Goal: Task Accomplishment & Management: Contribute content

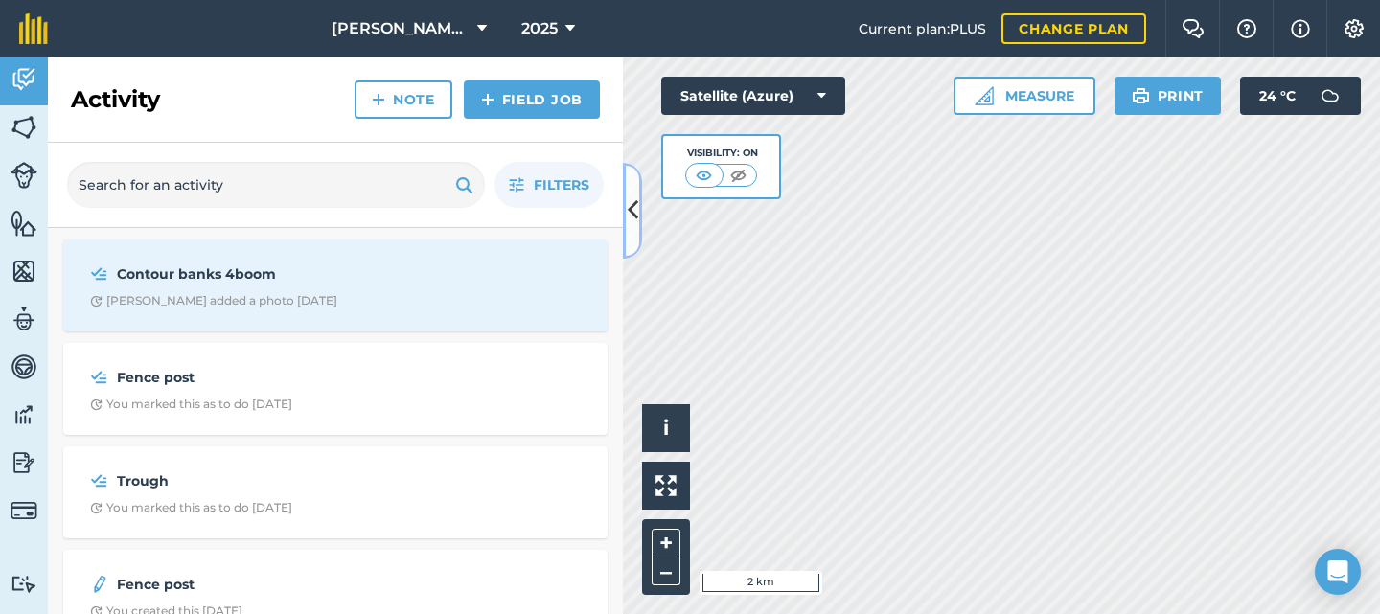
click at [630, 196] on icon at bounding box center [633, 211] width 11 height 34
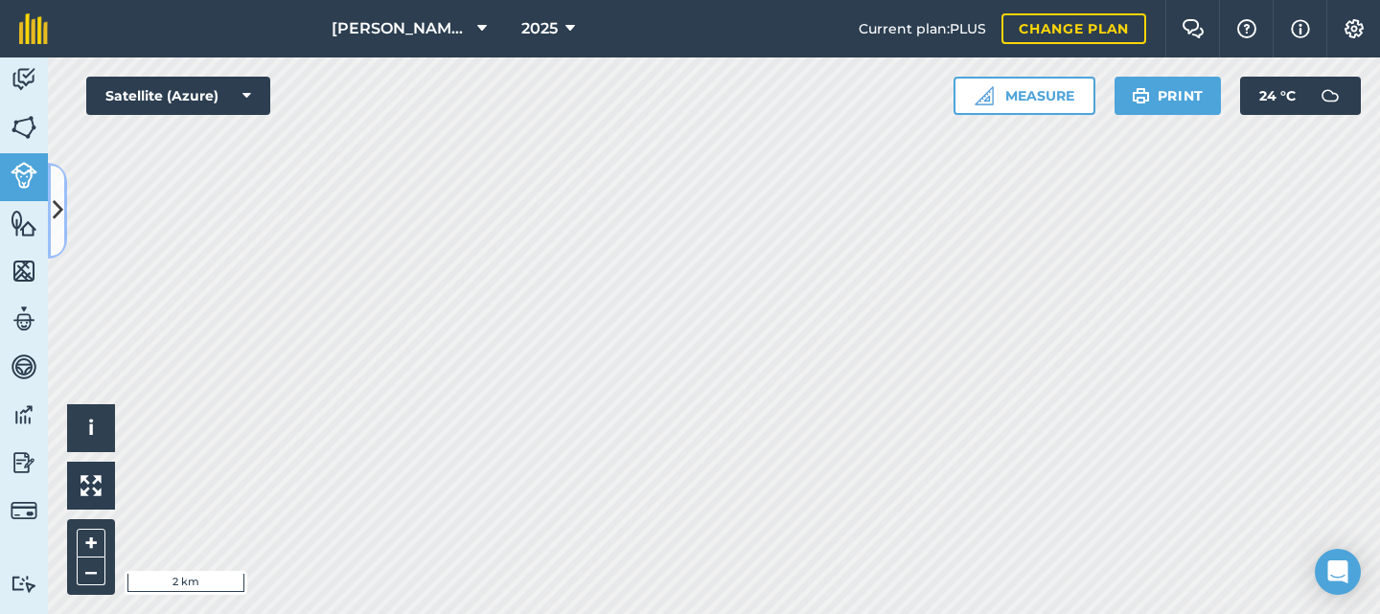
click at [66, 216] on button at bounding box center [57, 211] width 19 height 96
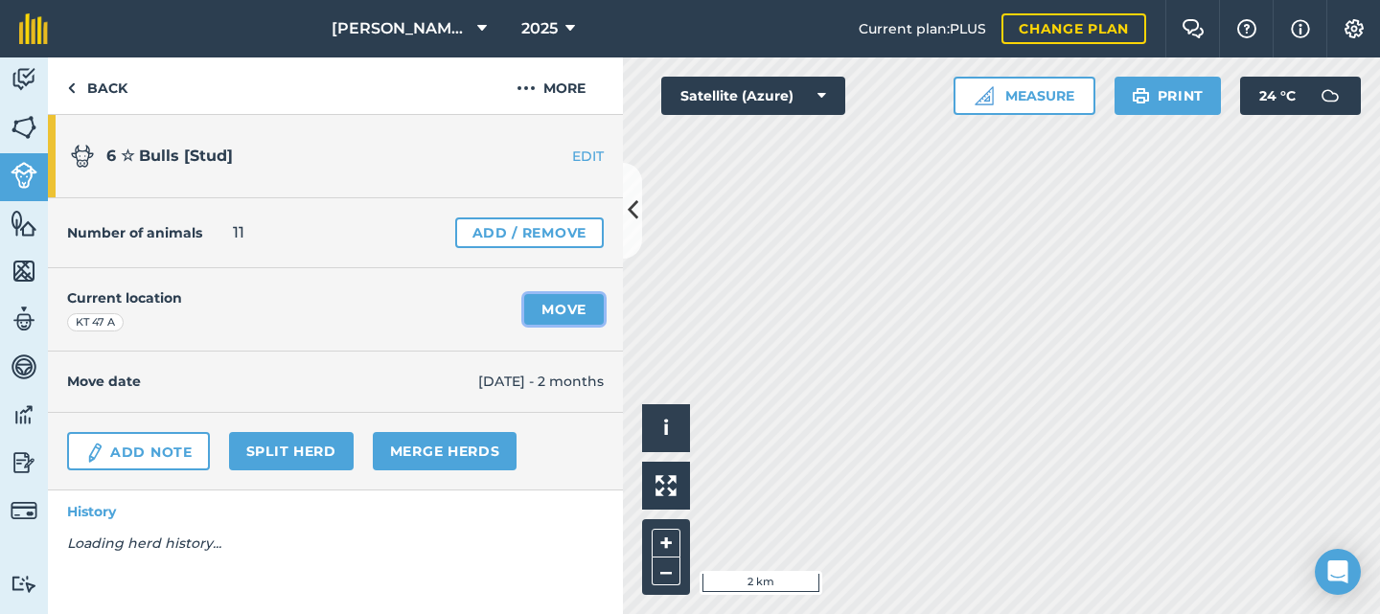
click at [551, 311] on link "Move" at bounding box center [564, 309] width 80 height 31
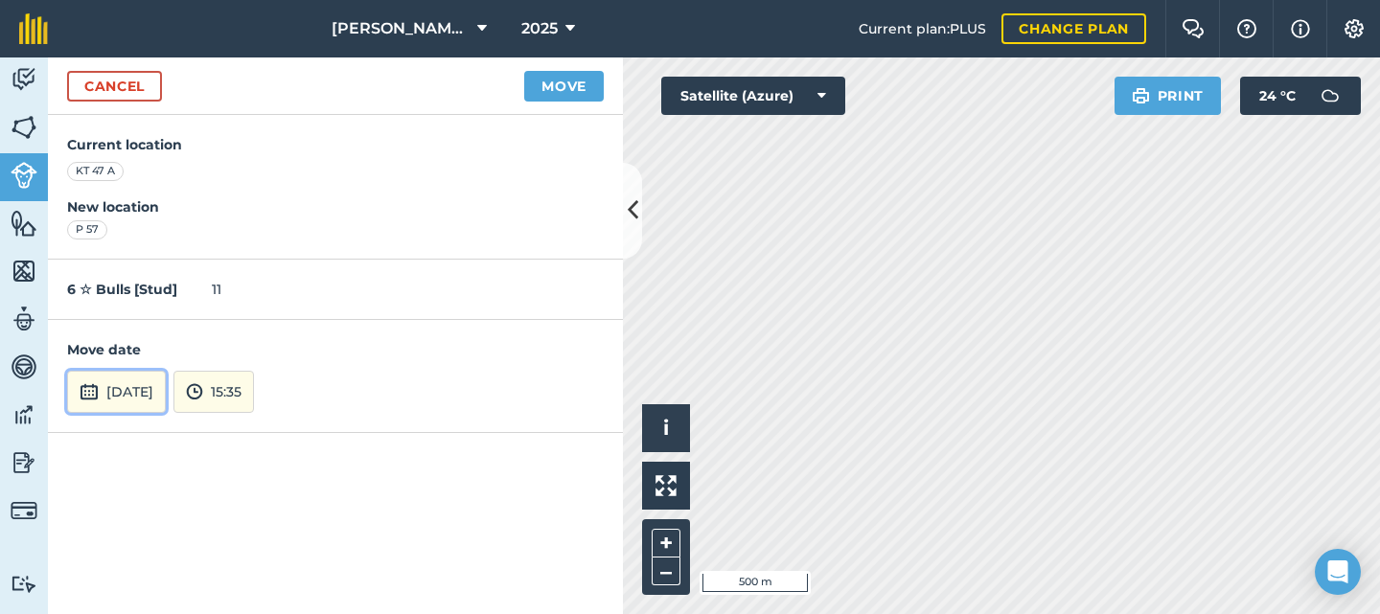
click at [152, 393] on button "[DATE]" at bounding box center [116, 392] width 99 height 42
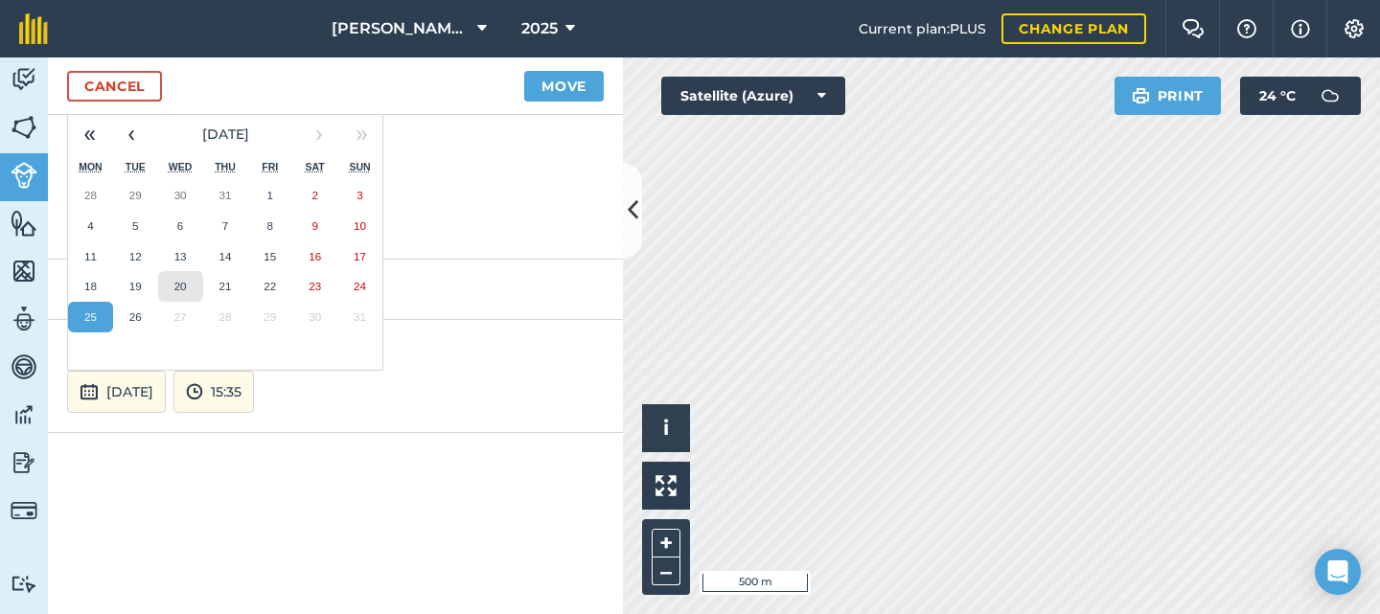
click at [174, 281] on abbr "20" at bounding box center [180, 286] width 12 height 12
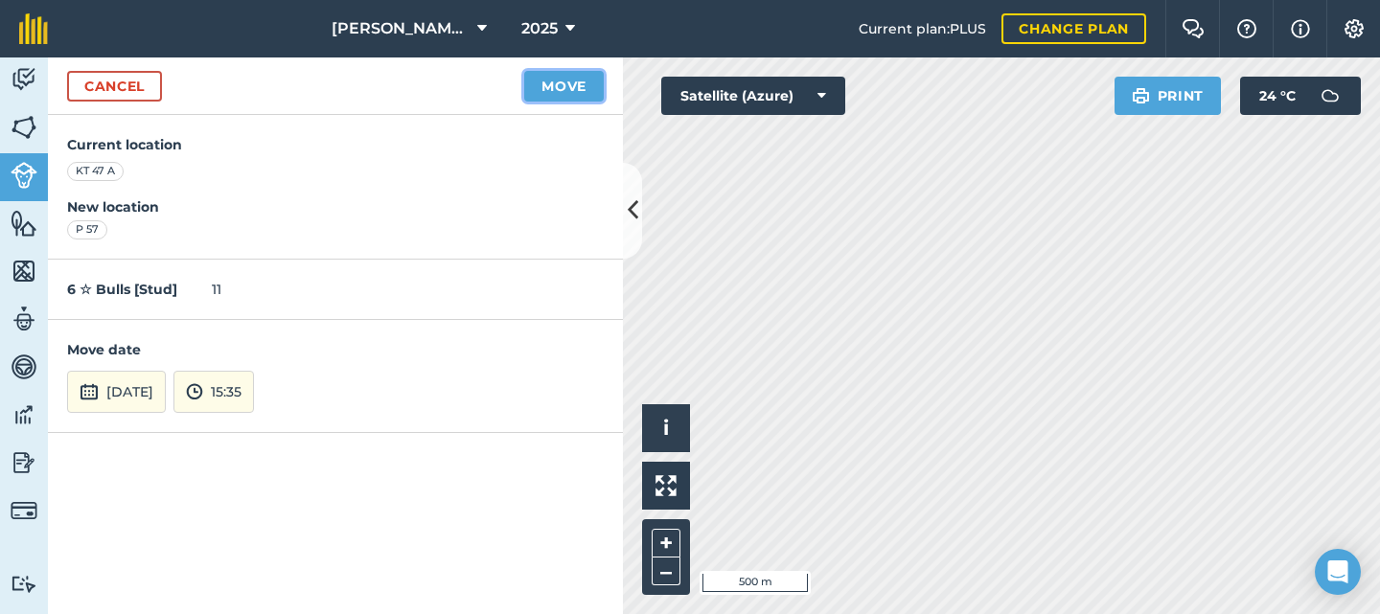
click at [558, 84] on button "Move" at bounding box center [564, 86] width 80 height 31
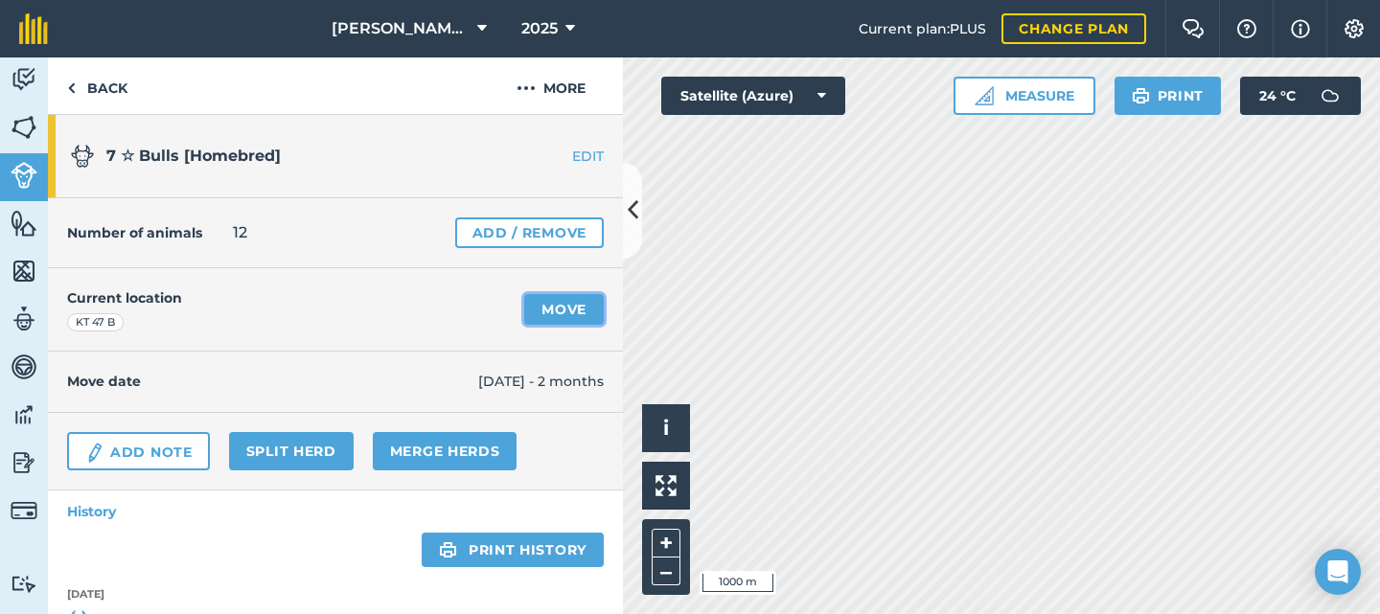
click at [540, 309] on link "Move" at bounding box center [564, 309] width 80 height 31
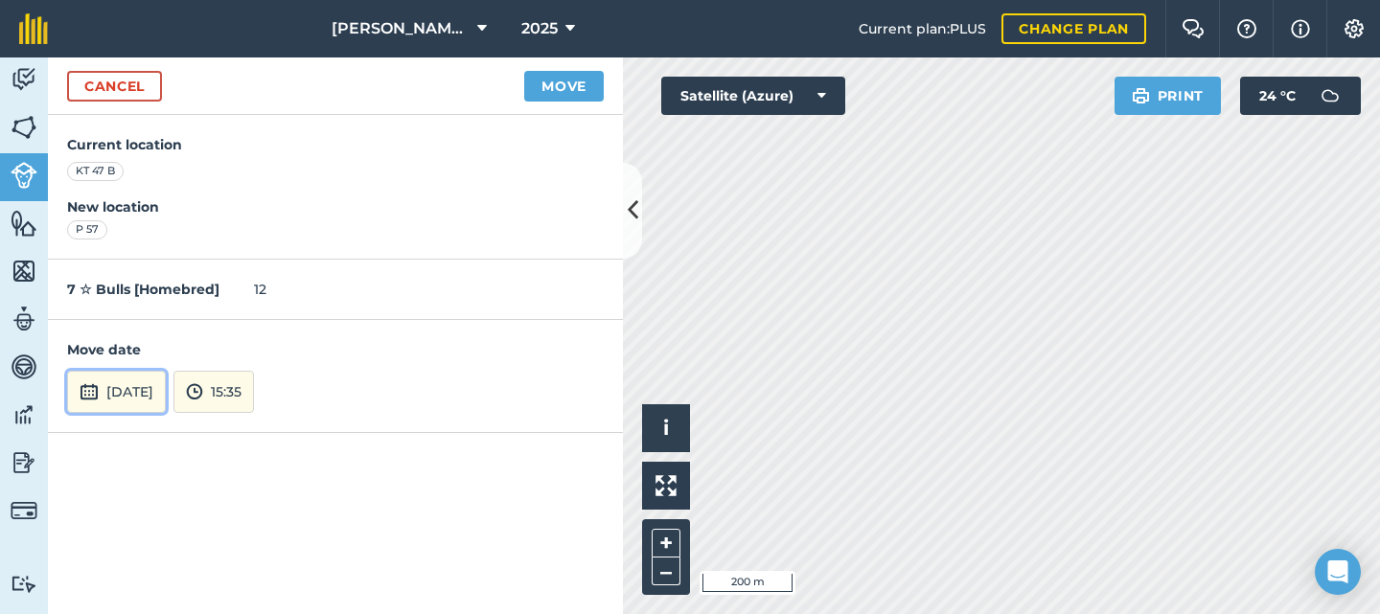
click at [135, 381] on button "[DATE]" at bounding box center [116, 392] width 99 height 42
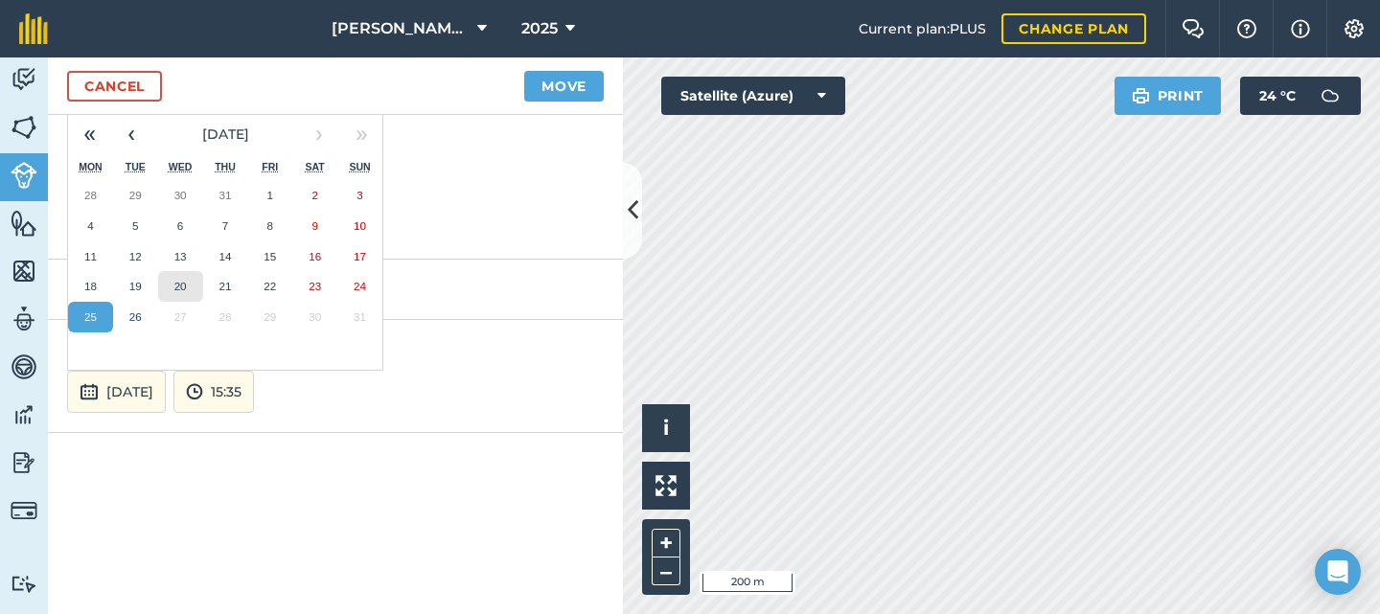
click at [182, 282] on abbr "20" at bounding box center [180, 286] width 12 height 12
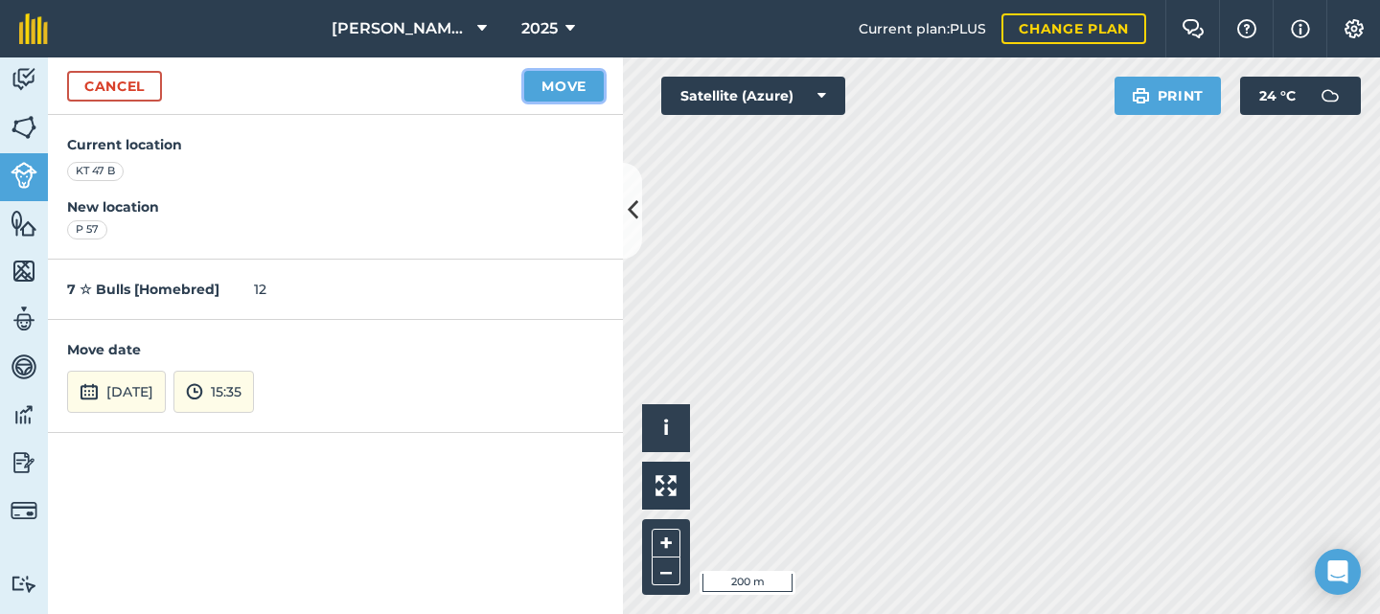
click at [540, 88] on button "Move" at bounding box center [564, 86] width 80 height 31
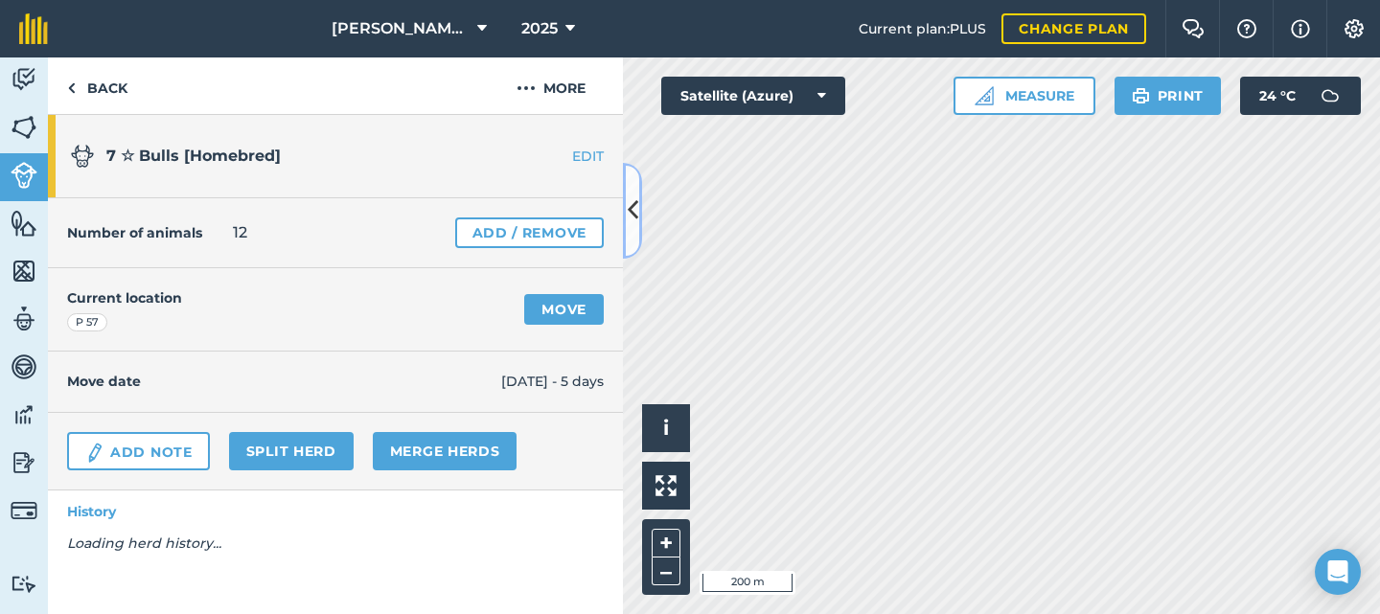
click at [633, 218] on icon at bounding box center [633, 211] width 11 height 34
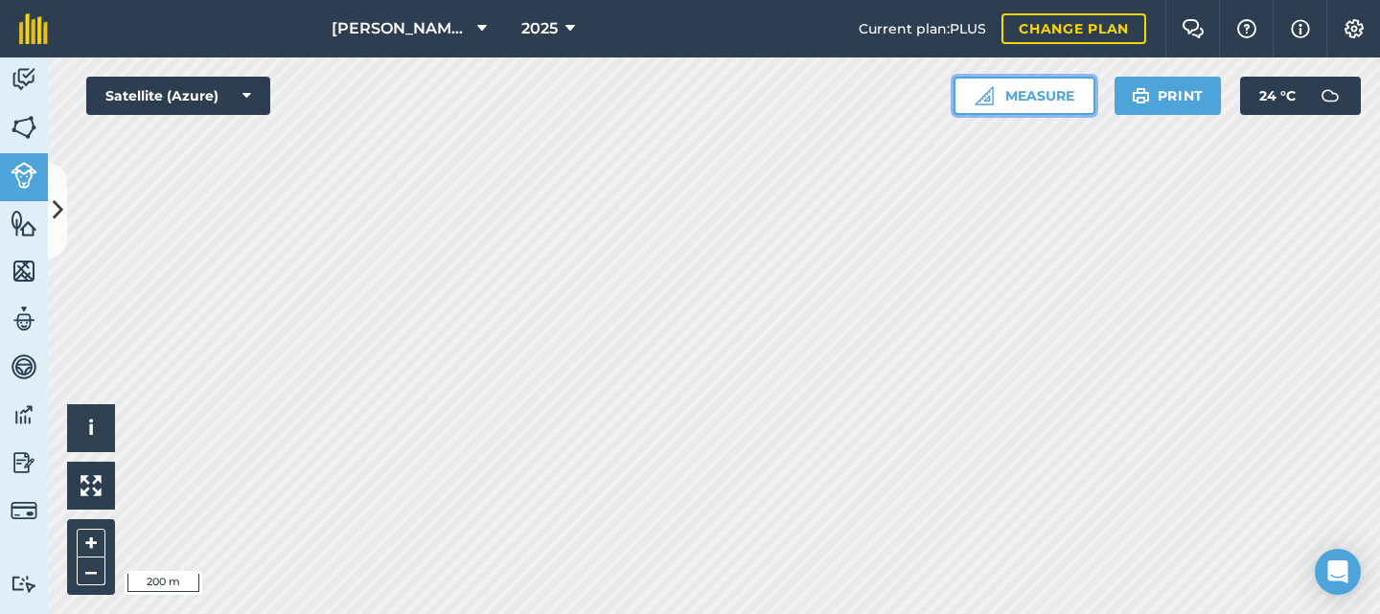
click at [1003, 99] on button "Measure" at bounding box center [1025, 96] width 142 height 38
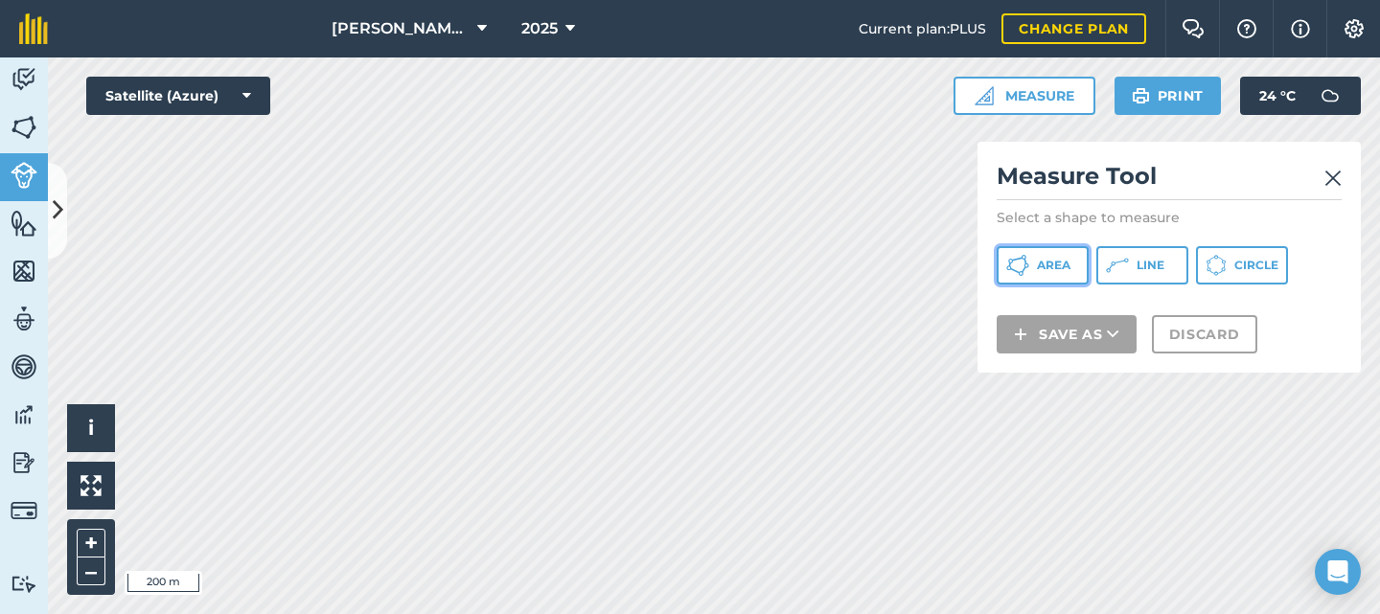
click at [1023, 260] on icon at bounding box center [1017, 265] width 23 height 23
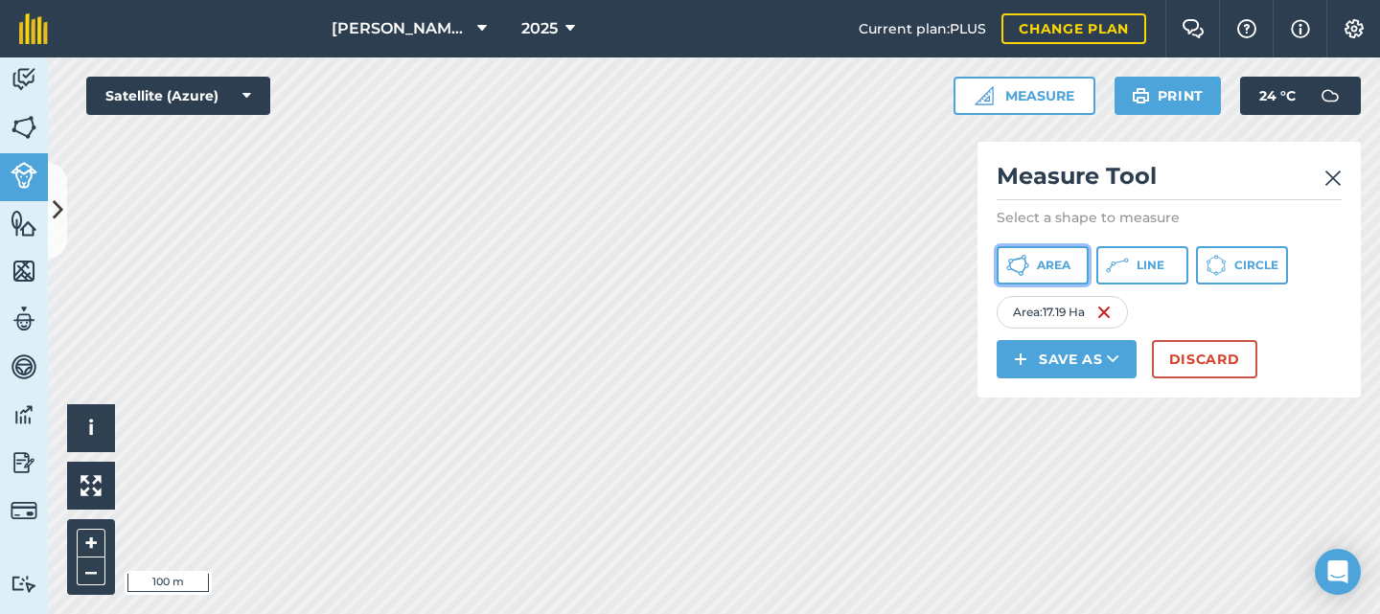
click at [1024, 265] on icon at bounding box center [1026, 266] width 5 height 5
click at [1048, 266] on span "Area" at bounding box center [1054, 265] width 34 height 15
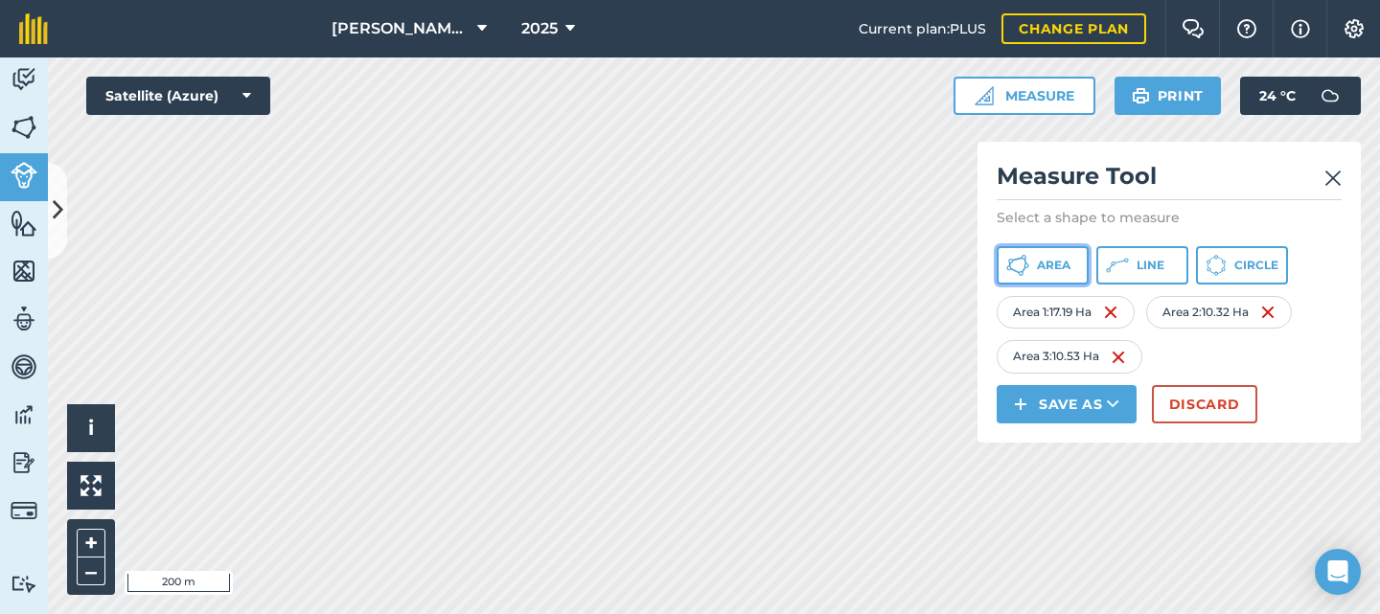
click at [1034, 258] on button "Area" at bounding box center [1043, 265] width 92 height 38
click at [1052, 263] on span "Area" at bounding box center [1054, 265] width 34 height 15
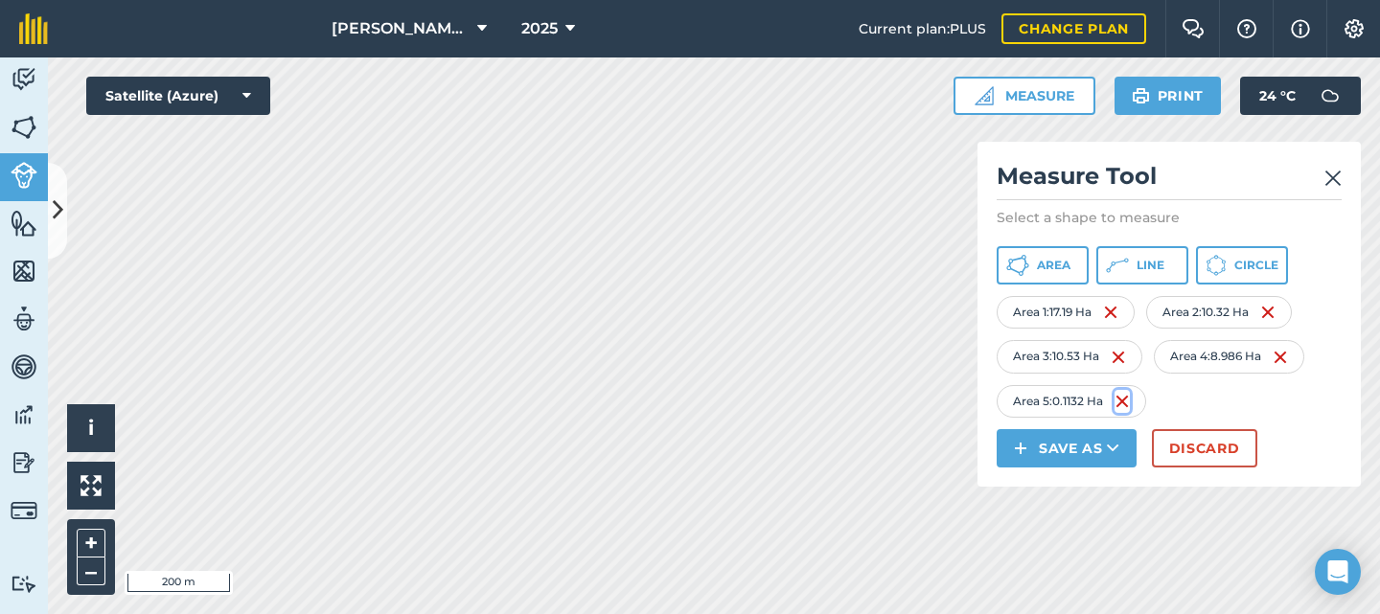
click at [1123, 402] on img at bounding box center [1121, 401] width 15 height 23
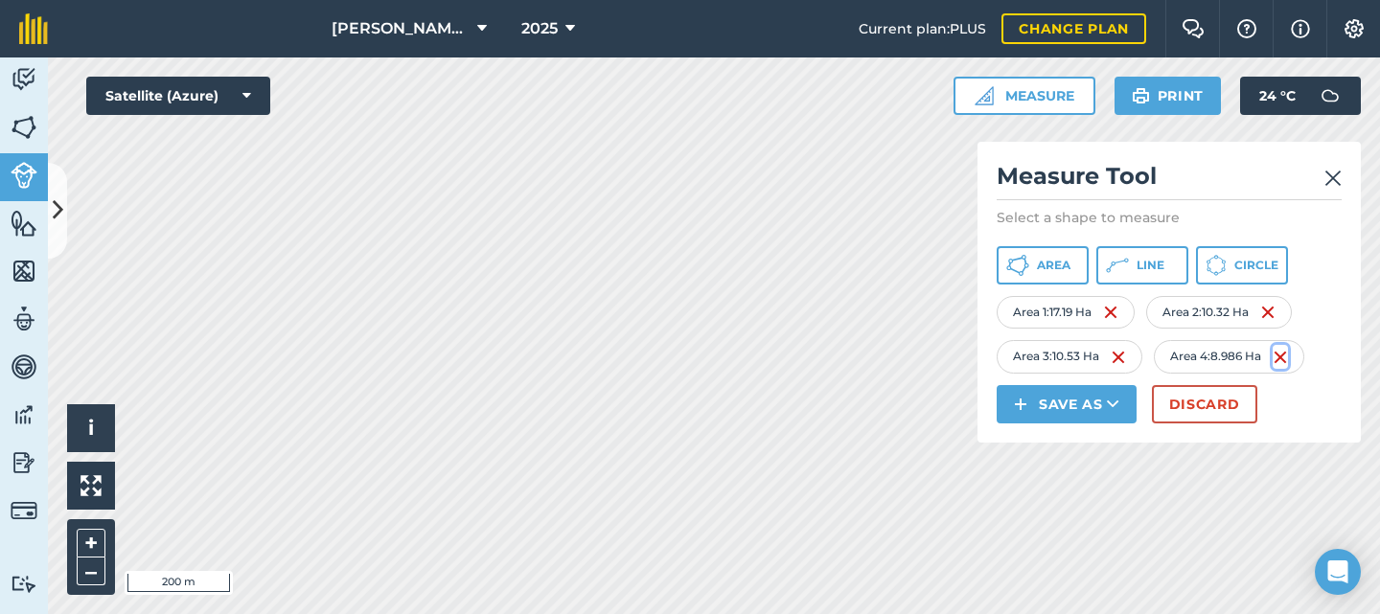
click at [1288, 357] on img at bounding box center [1280, 357] width 15 height 23
click at [1116, 357] on img at bounding box center [1118, 357] width 15 height 23
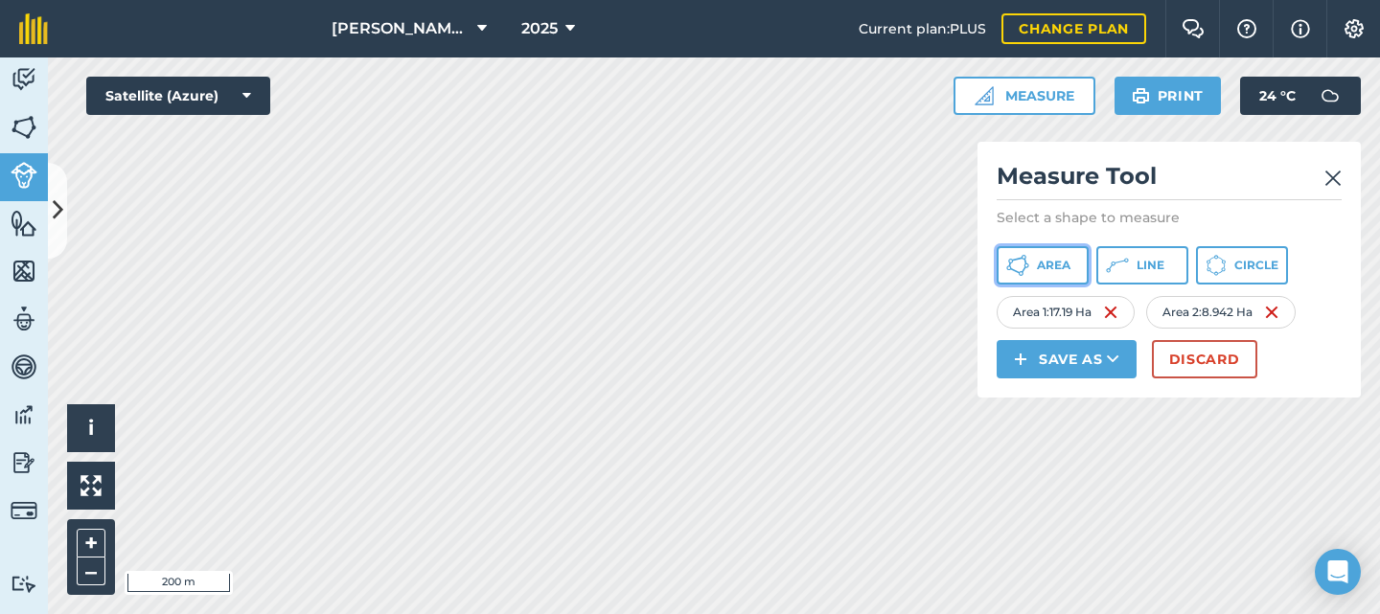
click at [1040, 258] on span "Area" at bounding box center [1054, 265] width 34 height 15
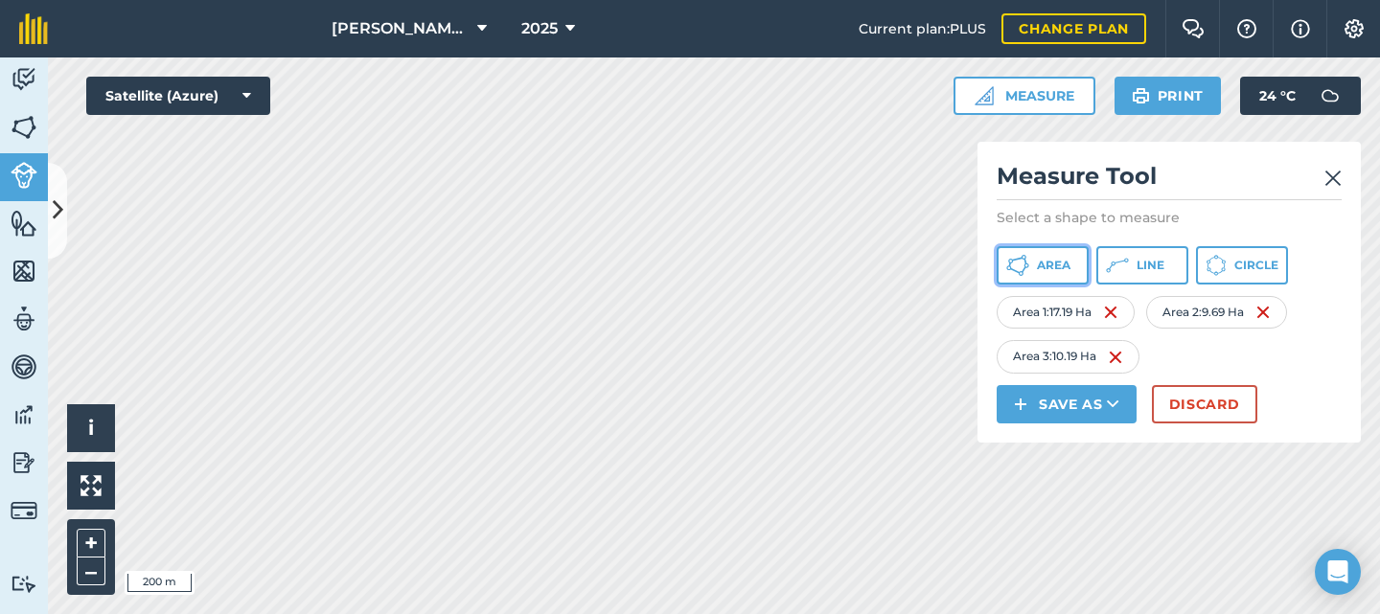
click at [1065, 261] on span "Area" at bounding box center [1054, 265] width 34 height 15
click at [1047, 268] on span "Area" at bounding box center [1054, 265] width 34 height 15
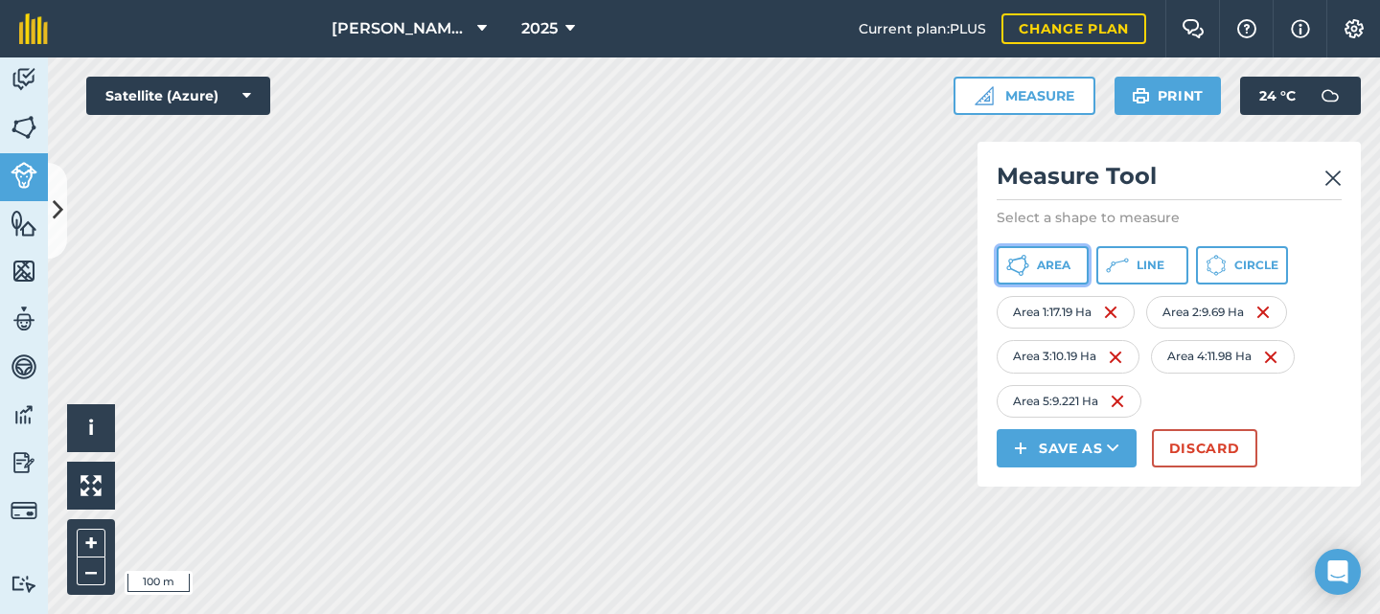
click at [1045, 275] on button "Area" at bounding box center [1043, 265] width 92 height 38
click at [1039, 258] on span "Area" at bounding box center [1054, 265] width 34 height 15
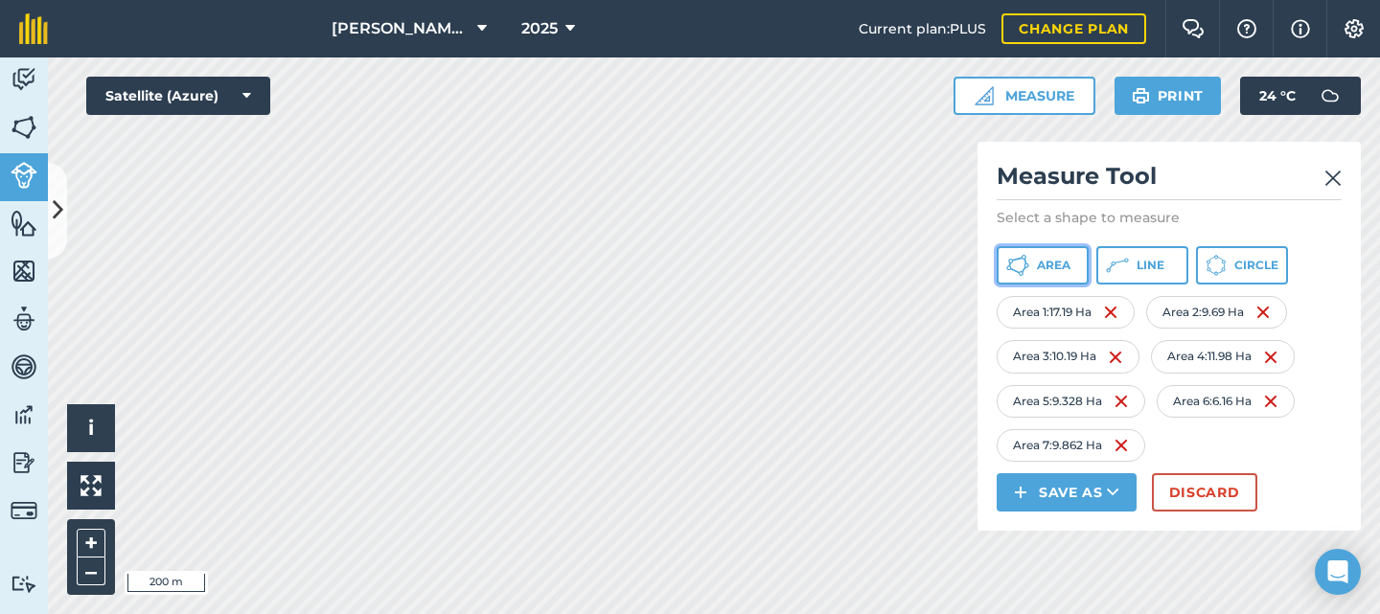
click at [1062, 264] on span "Area" at bounding box center [1054, 265] width 34 height 15
click at [1148, 257] on button "Line" at bounding box center [1142, 265] width 92 height 38
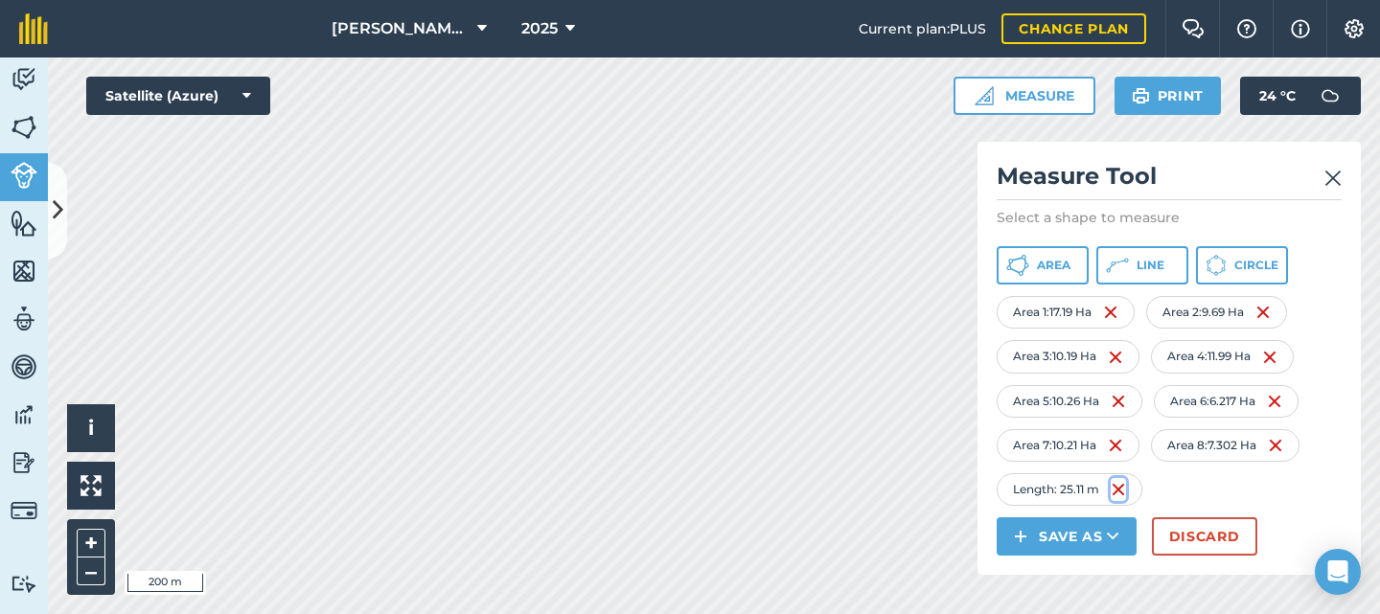
click at [1125, 492] on img at bounding box center [1118, 489] width 15 height 23
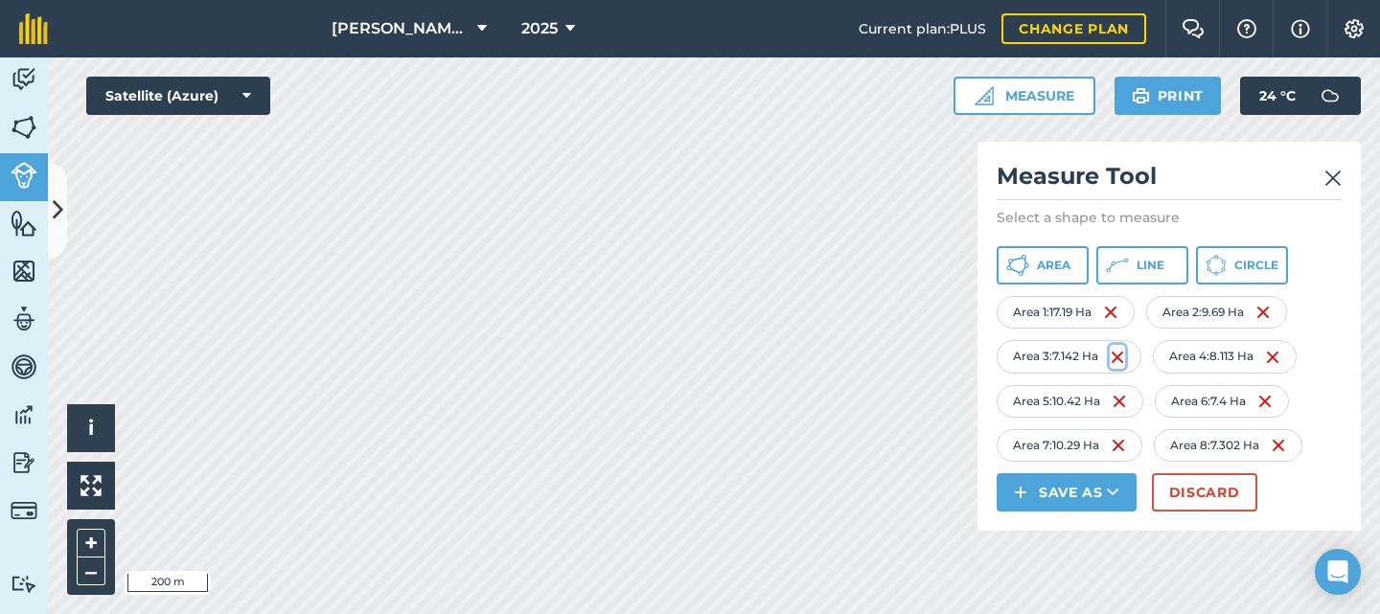
click at [1120, 350] on img at bounding box center [1117, 357] width 15 height 23
click at [1042, 267] on span "Area" at bounding box center [1054, 265] width 34 height 15
click at [1052, 265] on span "Area" at bounding box center [1054, 265] width 34 height 15
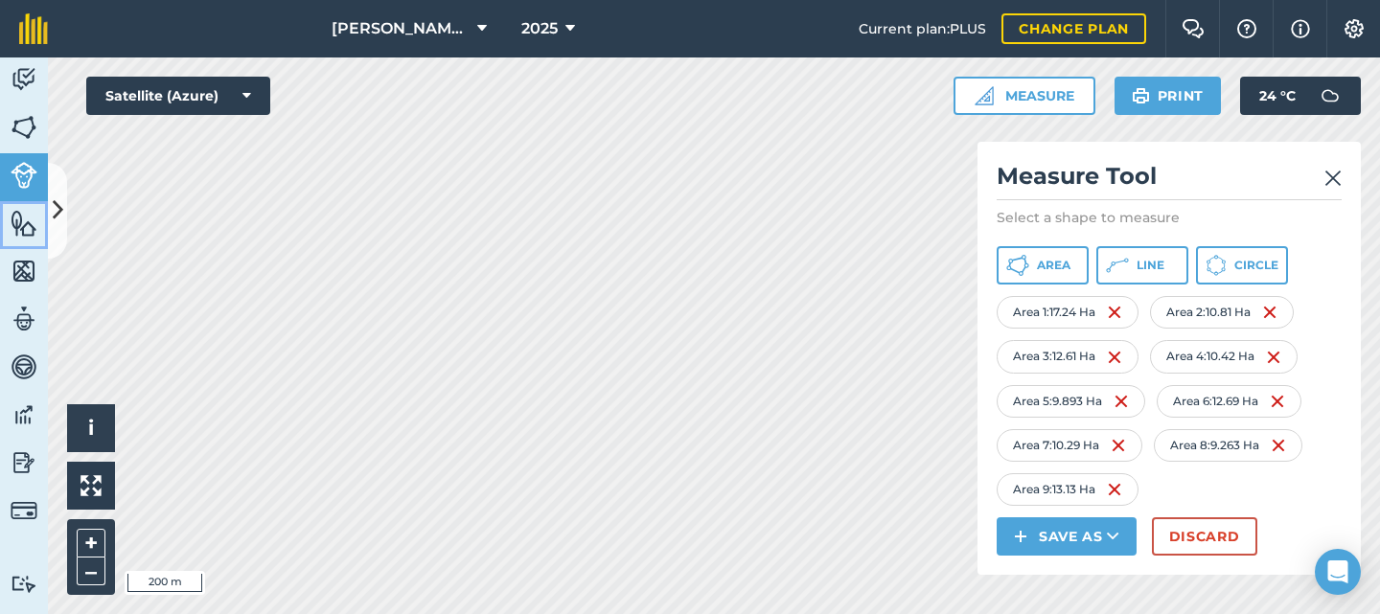
click at [21, 231] on img at bounding box center [24, 223] width 27 height 29
click at [54, 197] on icon at bounding box center [58, 211] width 11 height 34
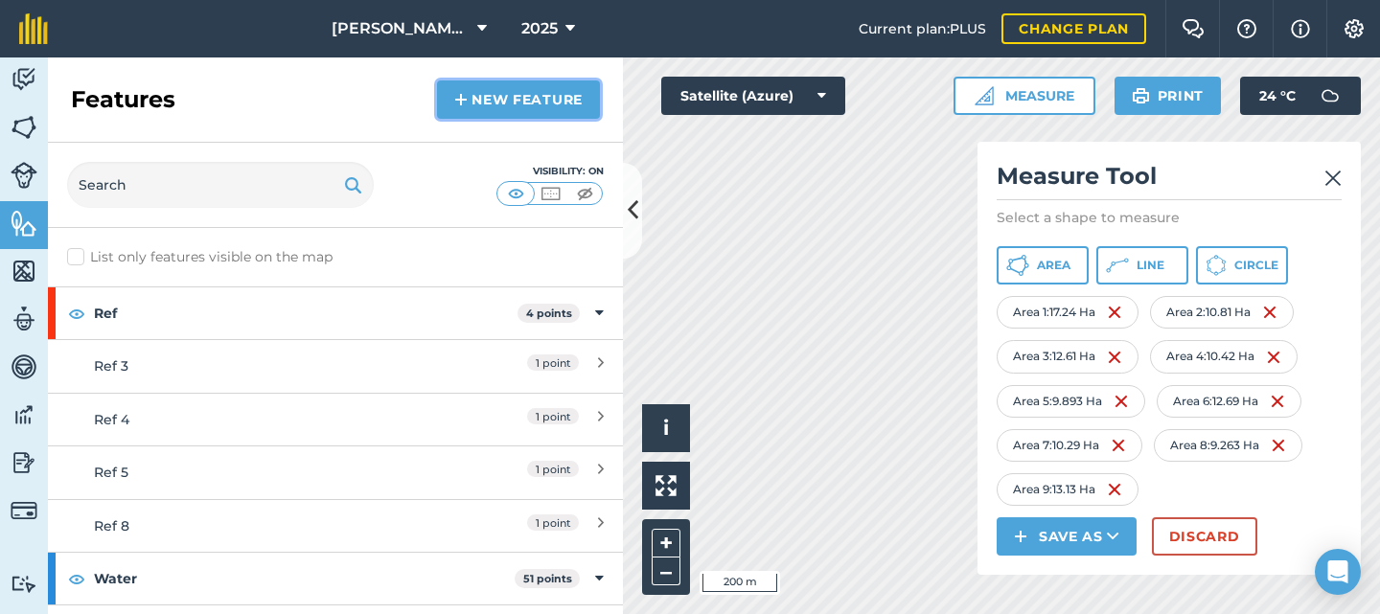
click at [483, 91] on link "New feature" at bounding box center [518, 99] width 163 height 38
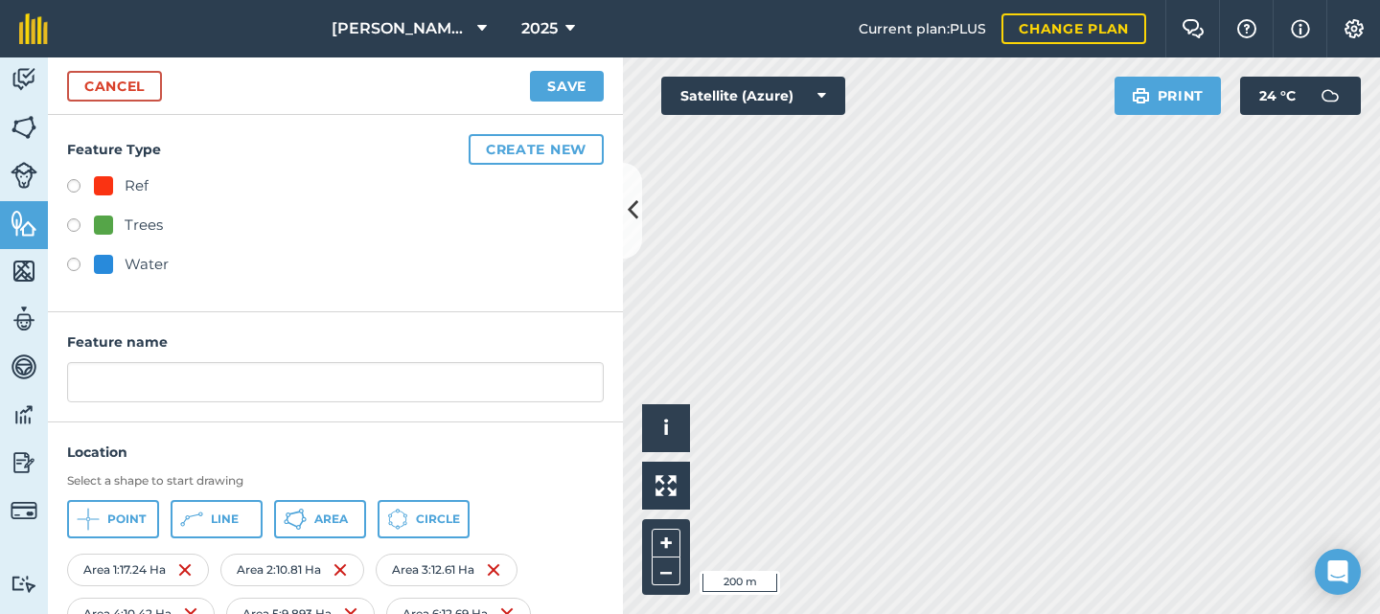
click at [72, 186] on label at bounding box center [80, 188] width 27 height 19
radio input "true"
type input "Ref 9"
click at [116, 529] on button "Point" at bounding box center [113, 519] width 92 height 38
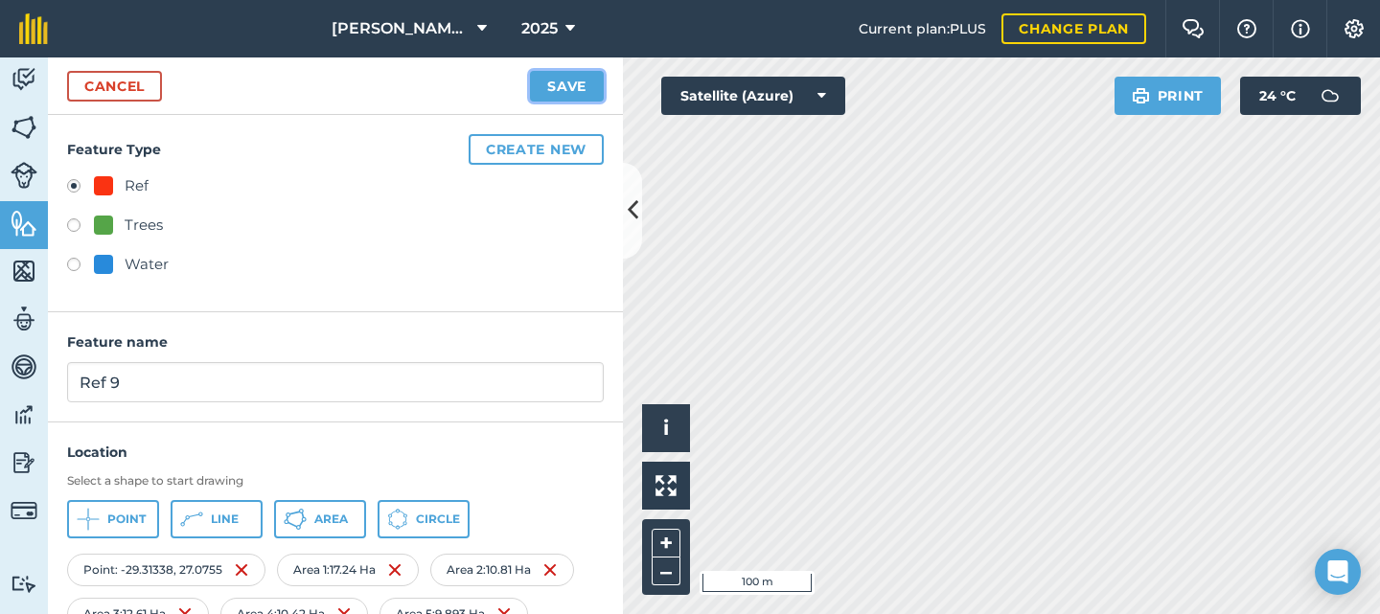
click at [550, 85] on button "Save" at bounding box center [567, 86] width 74 height 31
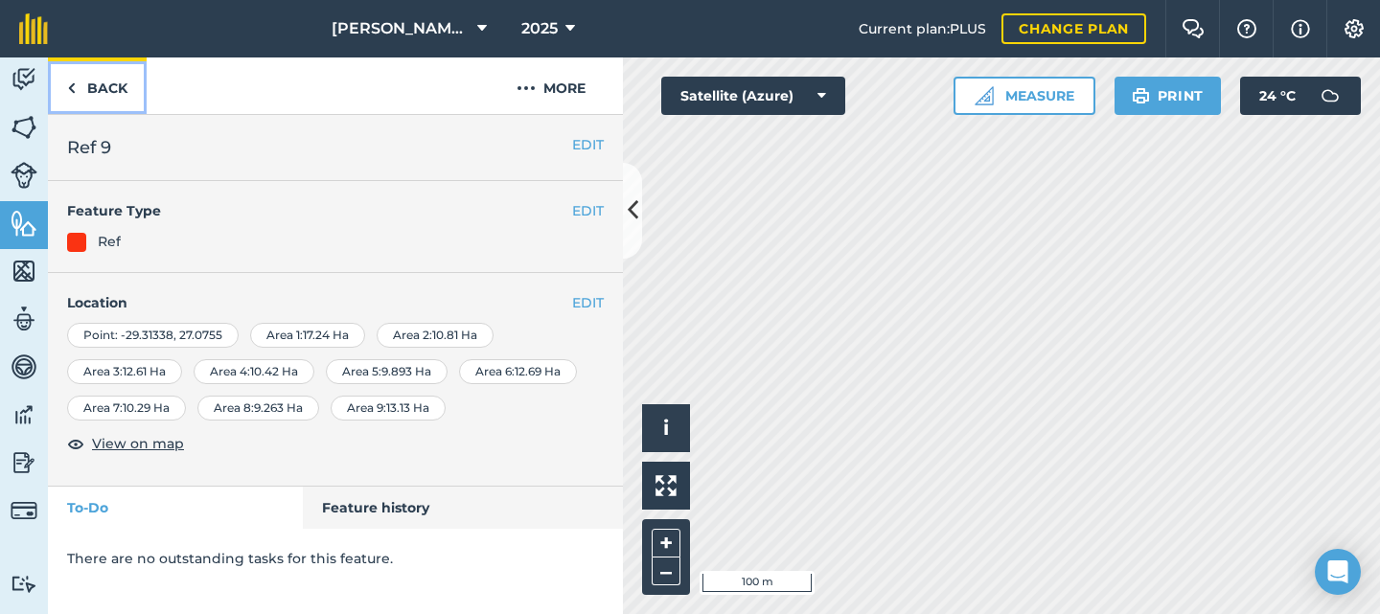
click at [97, 90] on link "Back" at bounding box center [97, 85] width 99 height 57
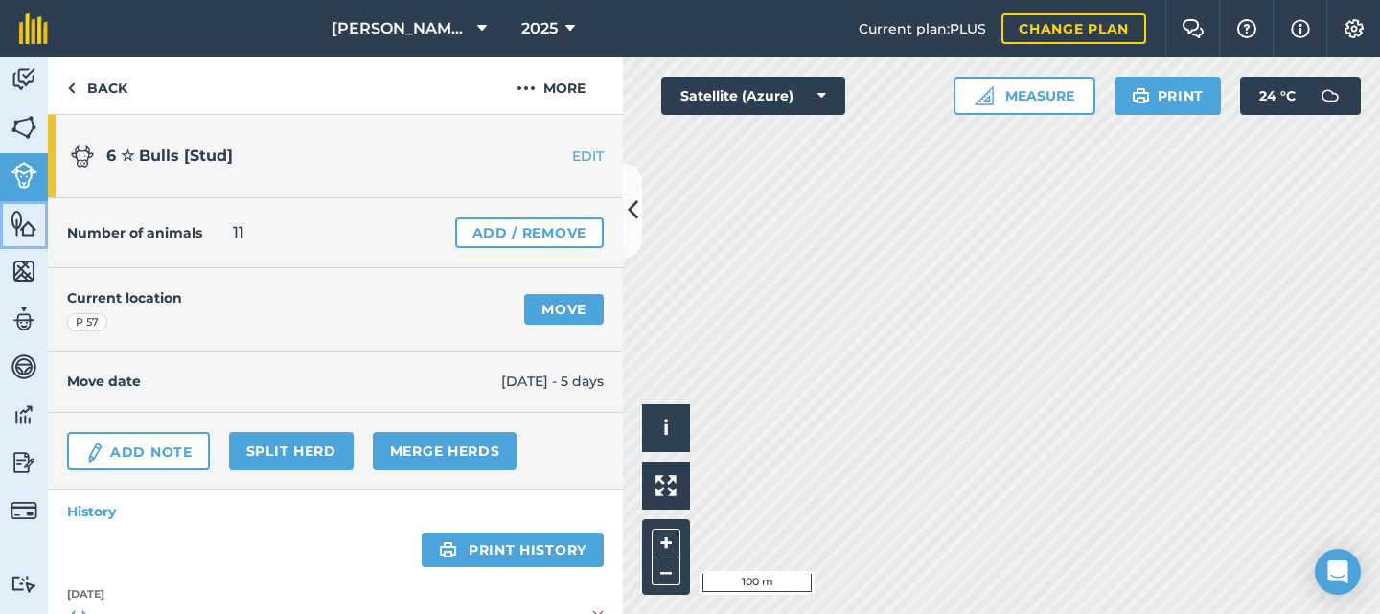
click at [19, 226] on img at bounding box center [24, 223] width 27 height 29
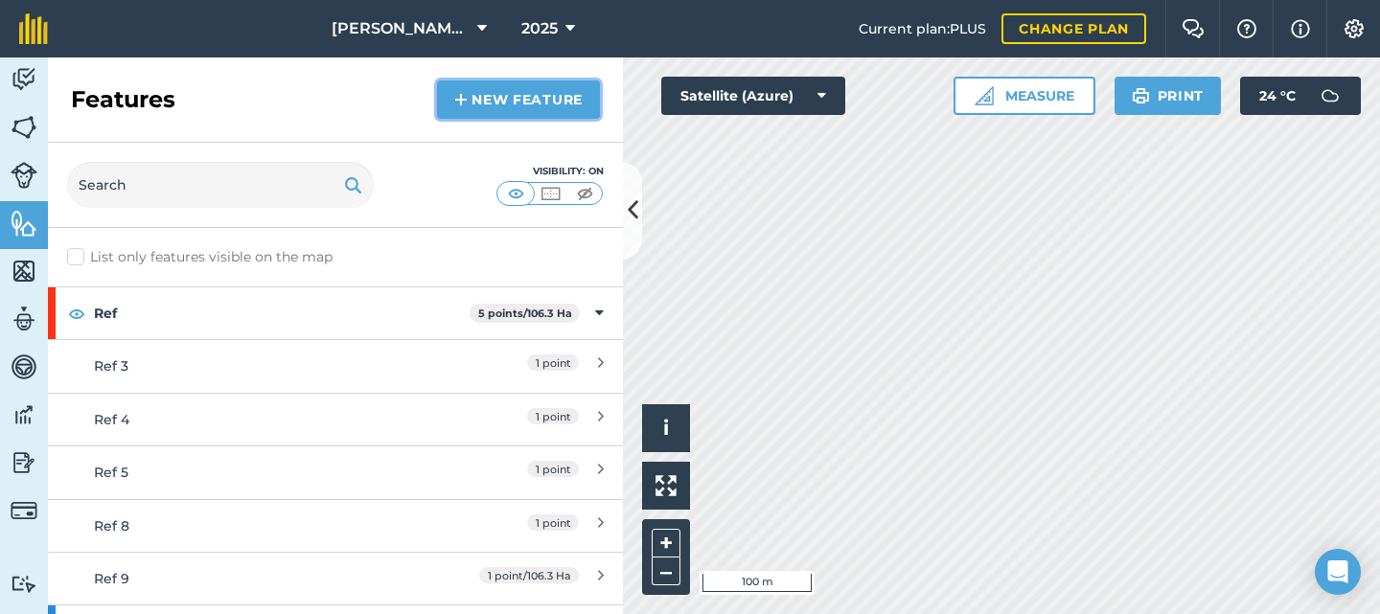
click at [483, 93] on link "New feature" at bounding box center [518, 99] width 163 height 38
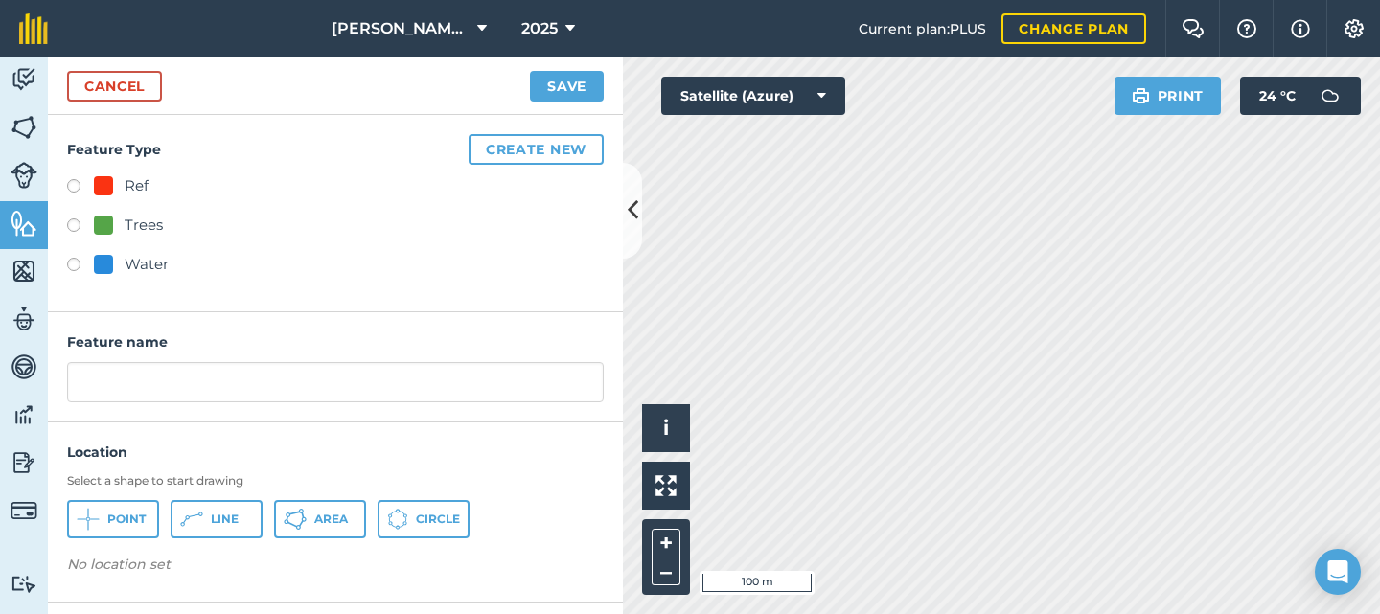
click at [75, 183] on label at bounding box center [80, 188] width 27 height 19
radio input "true"
type input "Ref 10"
click at [111, 523] on span "Point" at bounding box center [126, 519] width 38 height 15
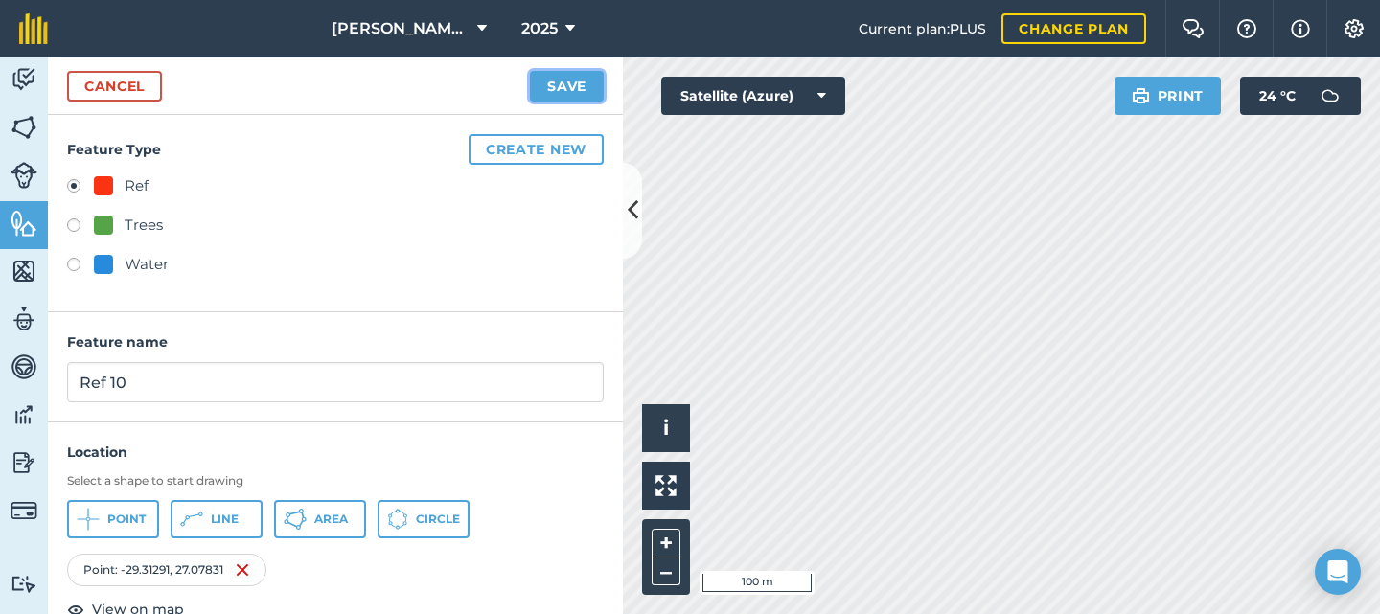
click at [565, 83] on button "Save" at bounding box center [567, 86] width 74 height 31
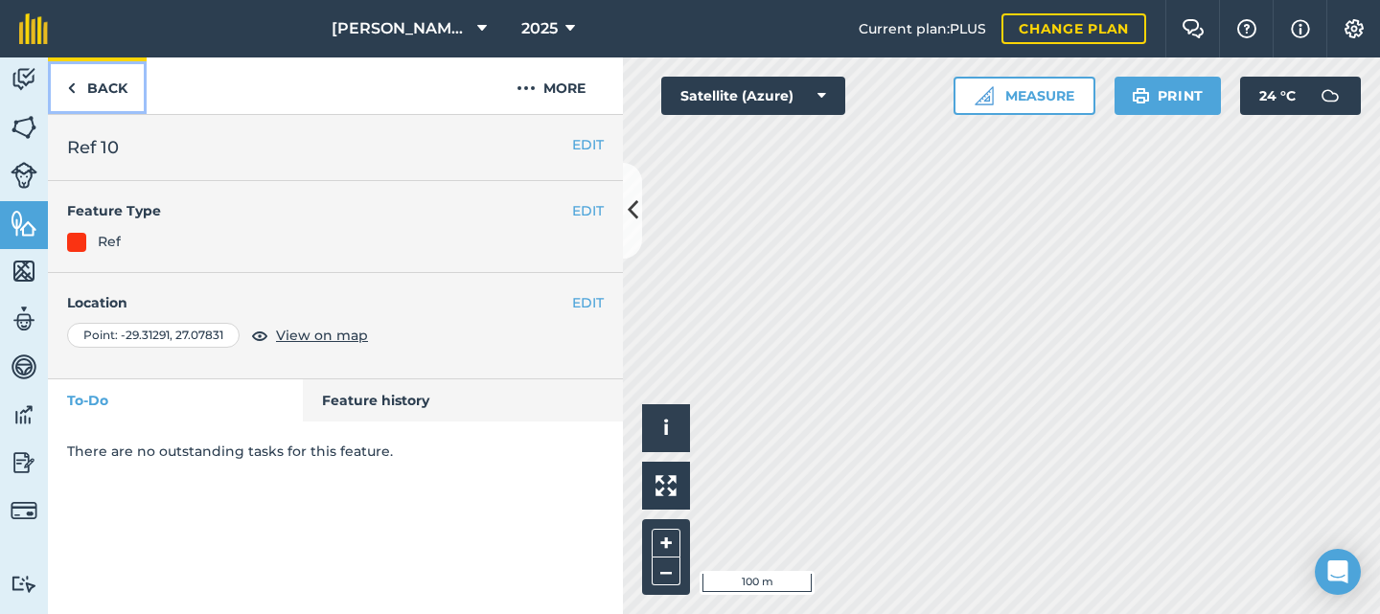
click at [76, 88] on link "Back" at bounding box center [97, 85] width 99 height 57
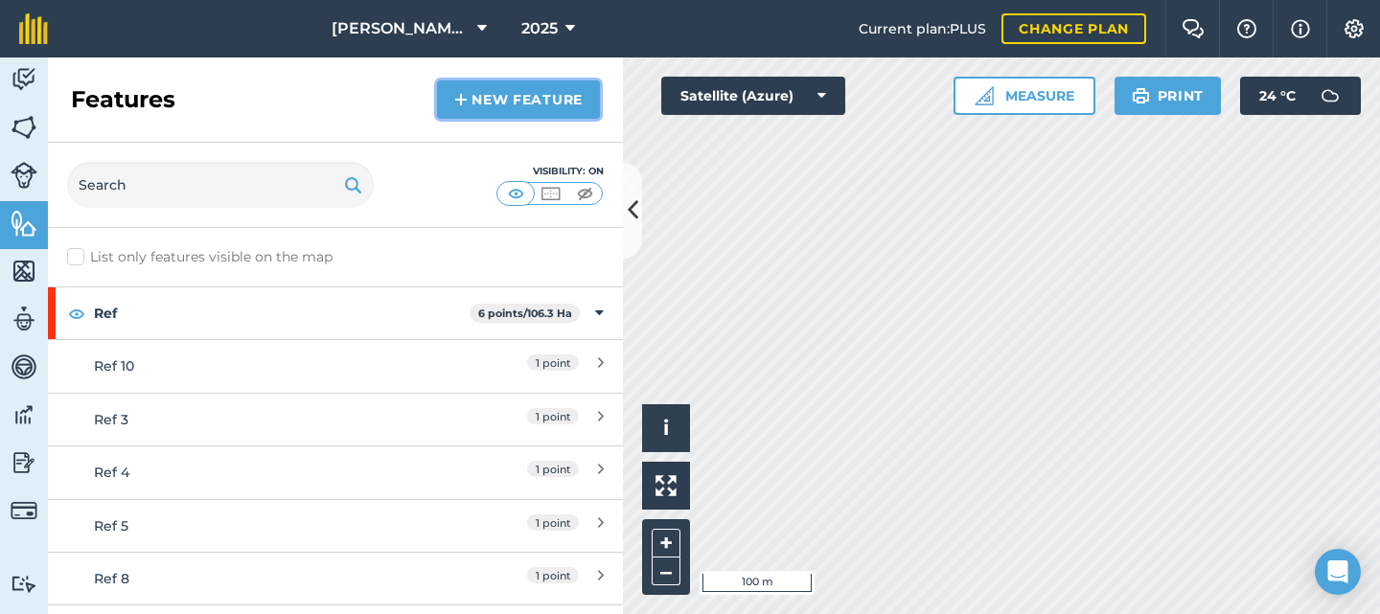
click at [500, 100] on link "New feature" at bounding box center [518, 99] width 163 height 38
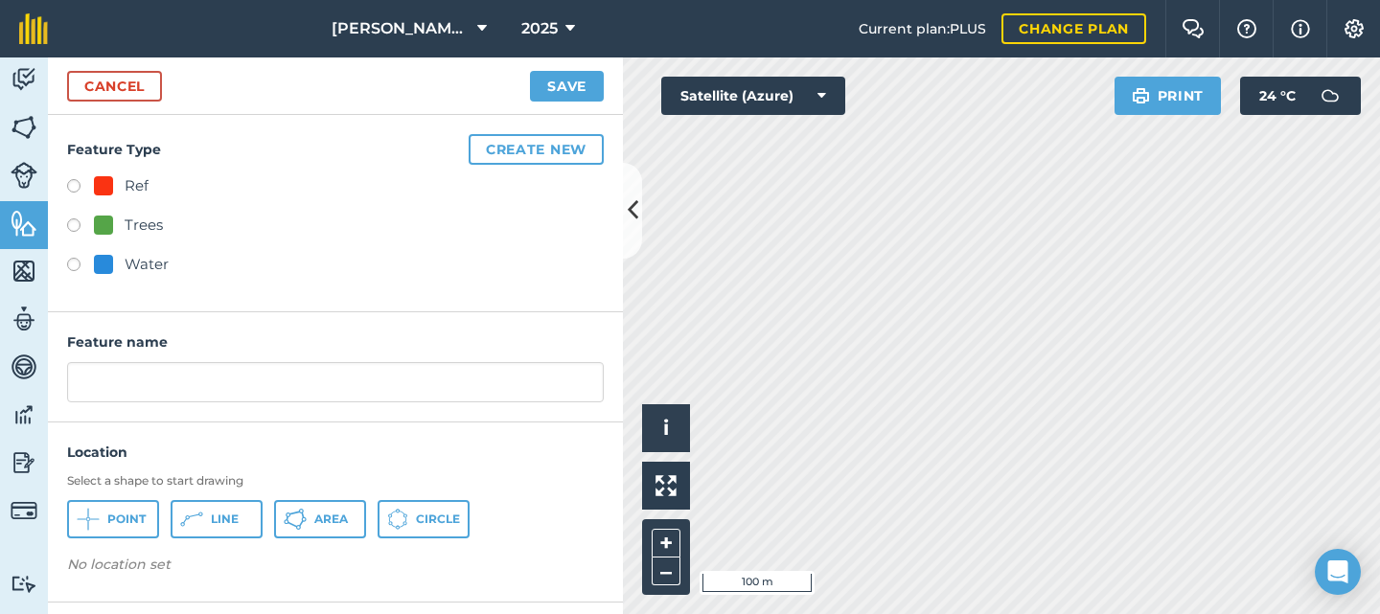
click at [72, 185] on label at bounding box center [80, 188] width 27 height 19
radio input "true"
type input "Ref 10"
click at [107, 512] on span "Point" at bounding box center [126, 519] width 38 height 15
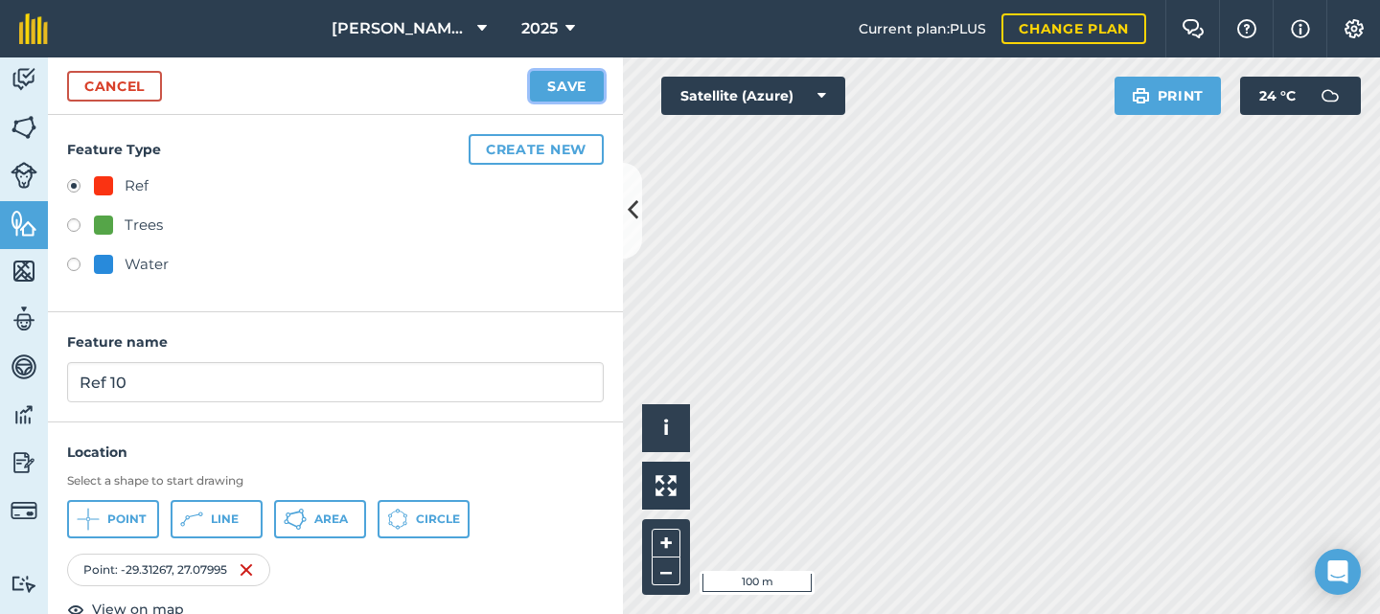
click at [561, 81] on button "Save" at bounding box center [567, 86] width 74 height 31
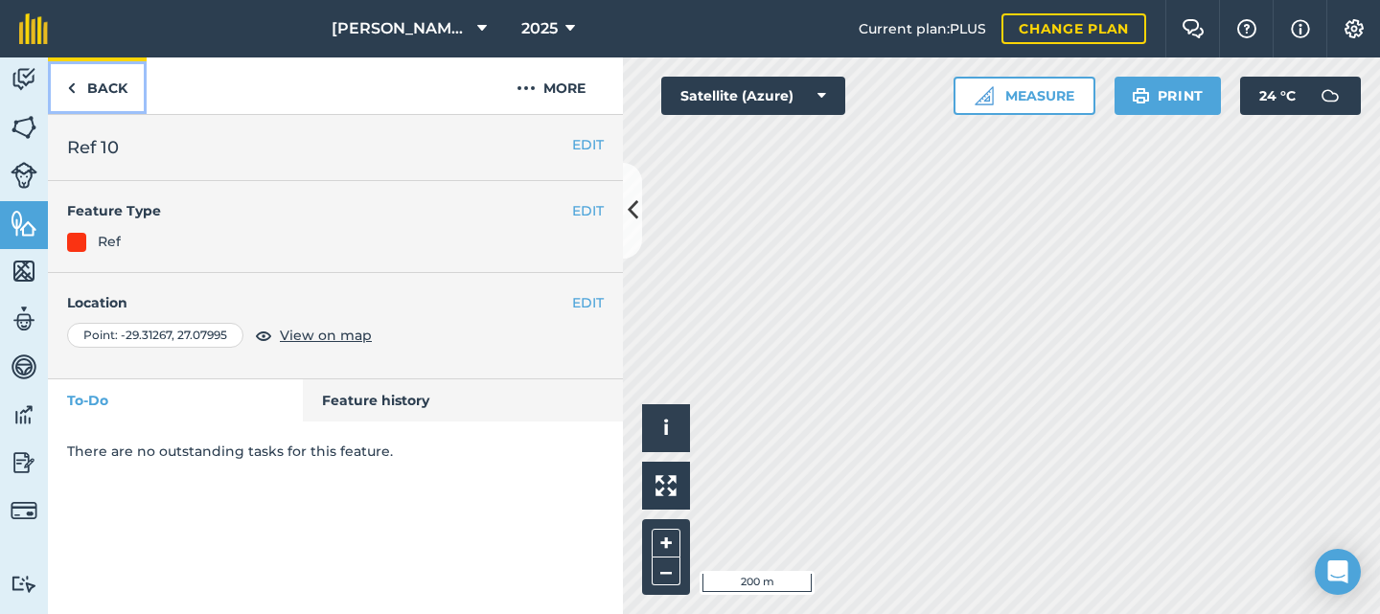
click at [92, 89] on link "Back" at bounding box center [97, 85] width 99 height 57
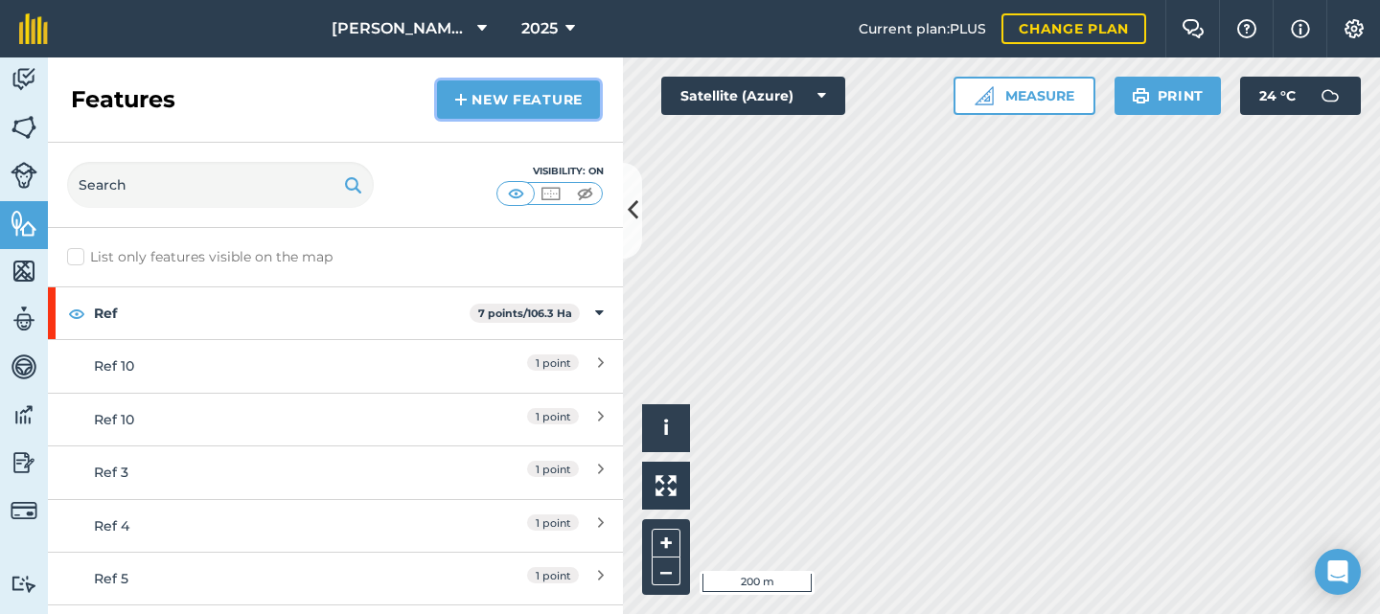
click at [481, 95] on link "New feature" at bounding box center [518, 99] width 163 height 38
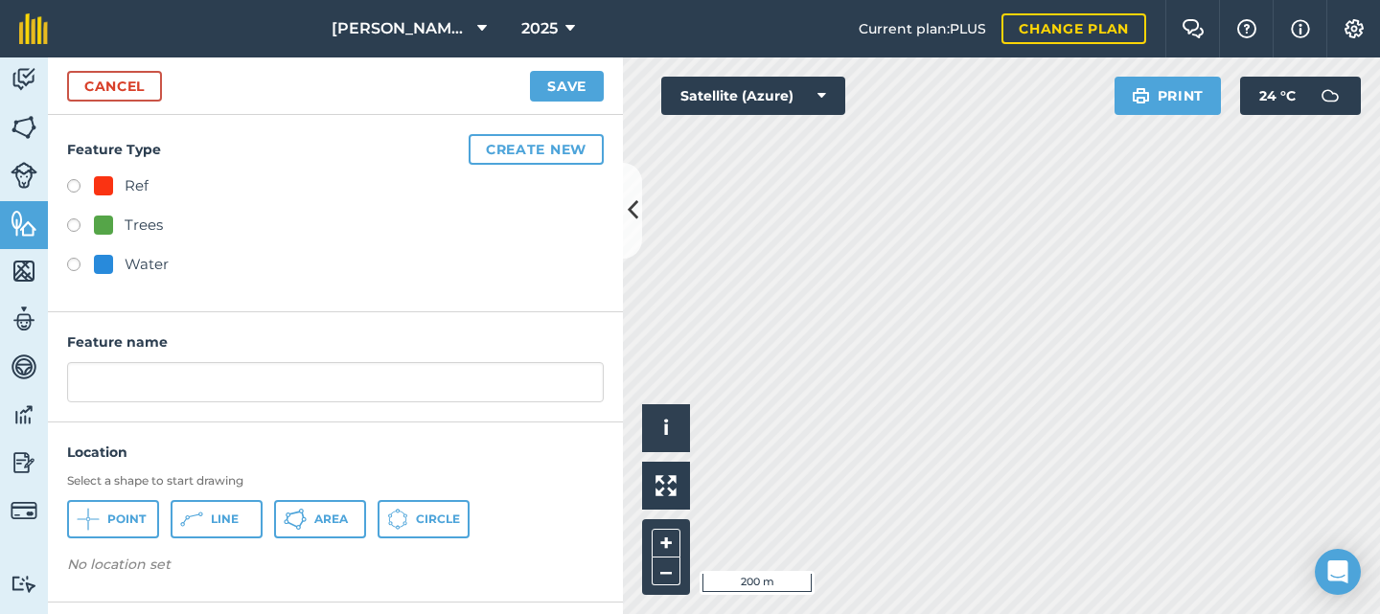
click at [74, 192] on label at bounding box center [80, 188] width 27 height 19
radio input "true"
type input "Ref 10"
click at [128, 517] on span "Point" at bounding box center [126, 519] width 38 height 15
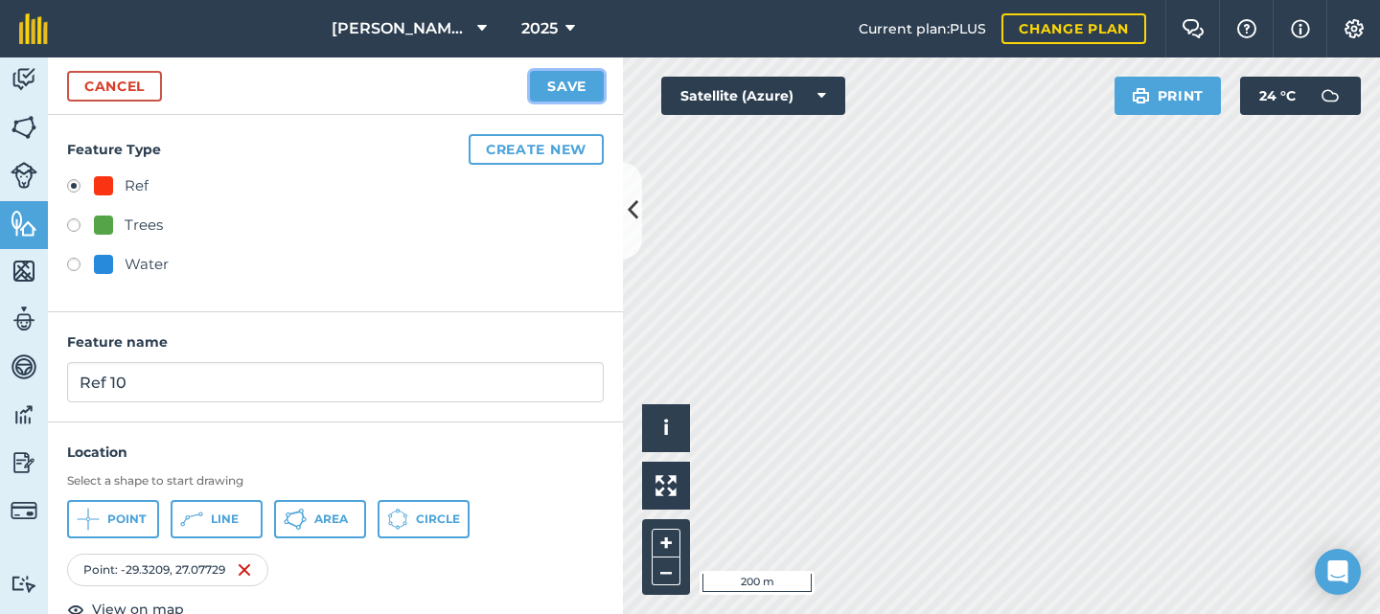
click at [561, 81] on button "Save" at bounding box center [567, 86] width 74 height 31
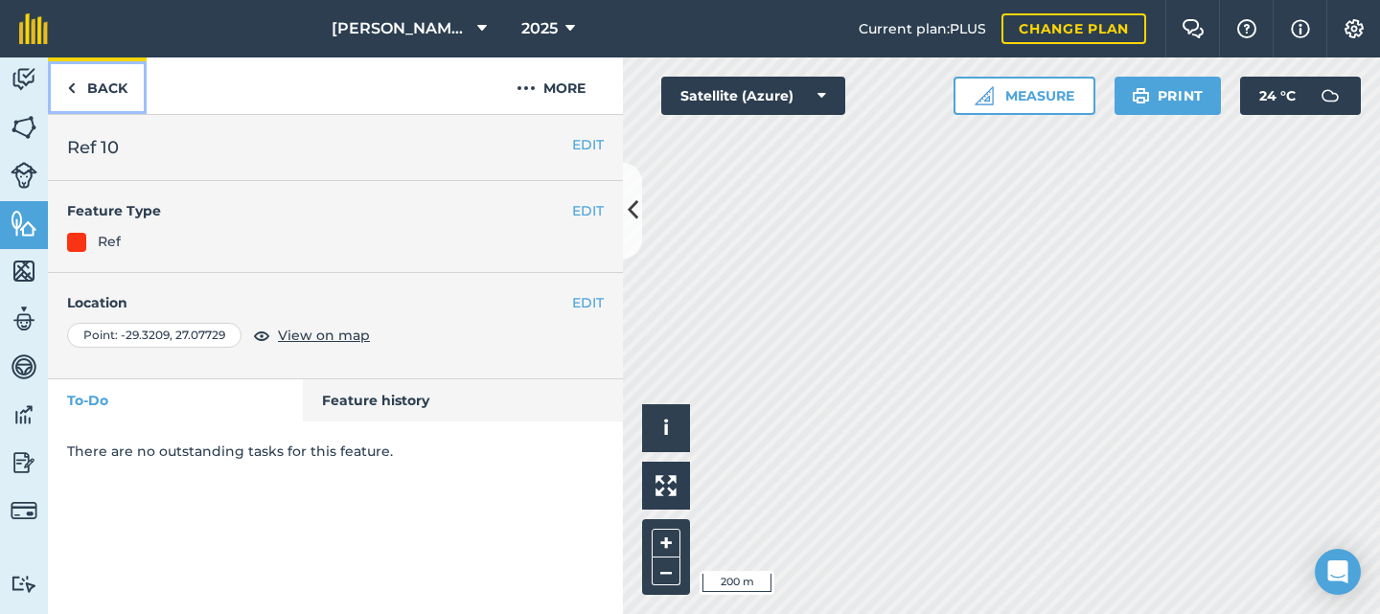
click at [112, 97] on link "Back" at bounding box center [97, 85] width 99 height 57
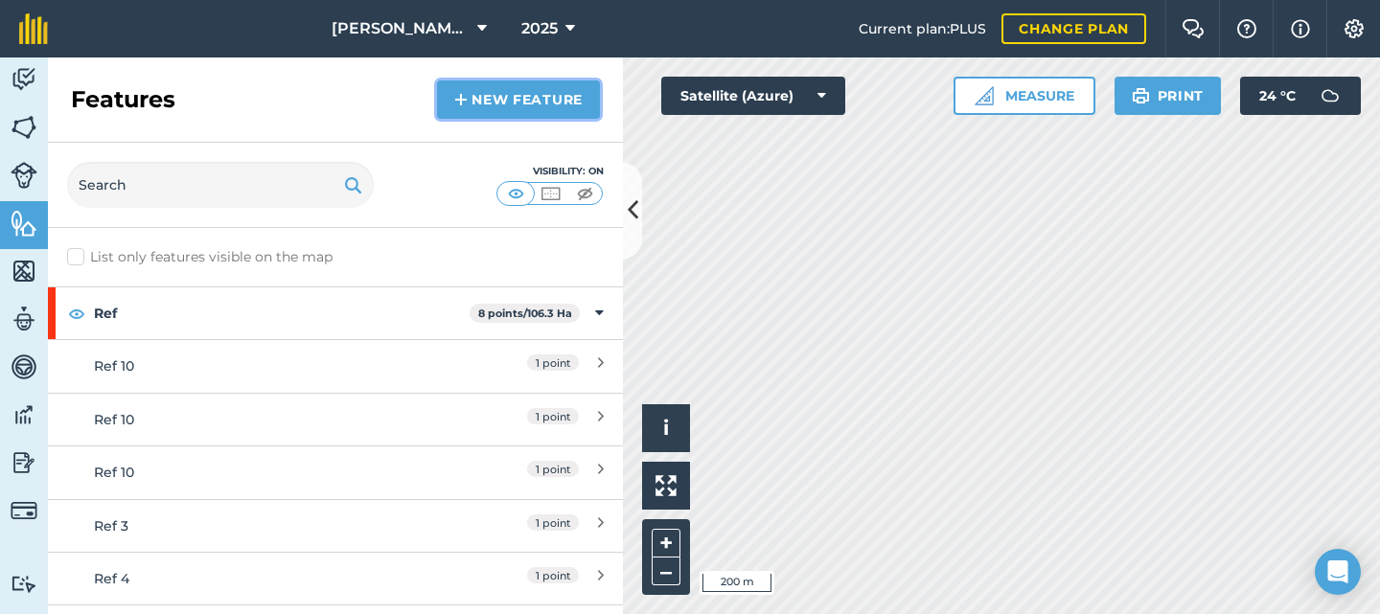
click at [499, 91] on link "New feature" at bounding box center [518, 99] width 163 height 38
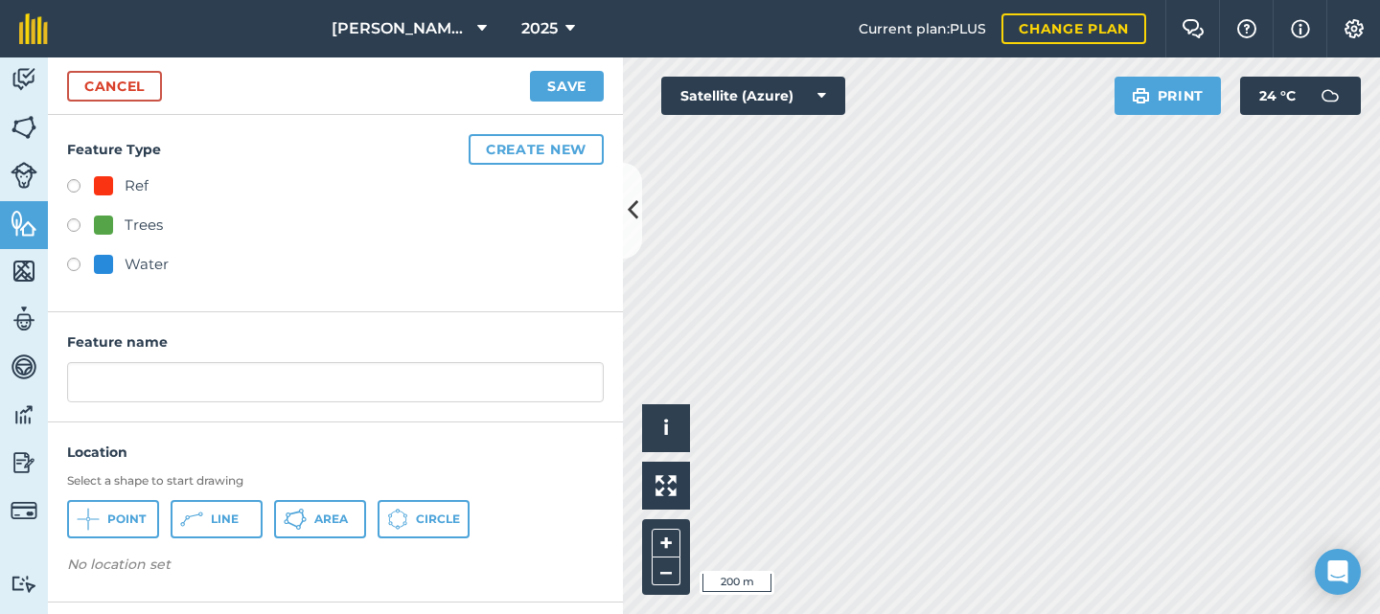
click at [77, 183] on label at bounding box center [80, 188] width 27 height 19
radio input "true"
type input "Ref 10"
click at [117, 508] on button "Point" at bounding box center [113, 519] width 92 height 38
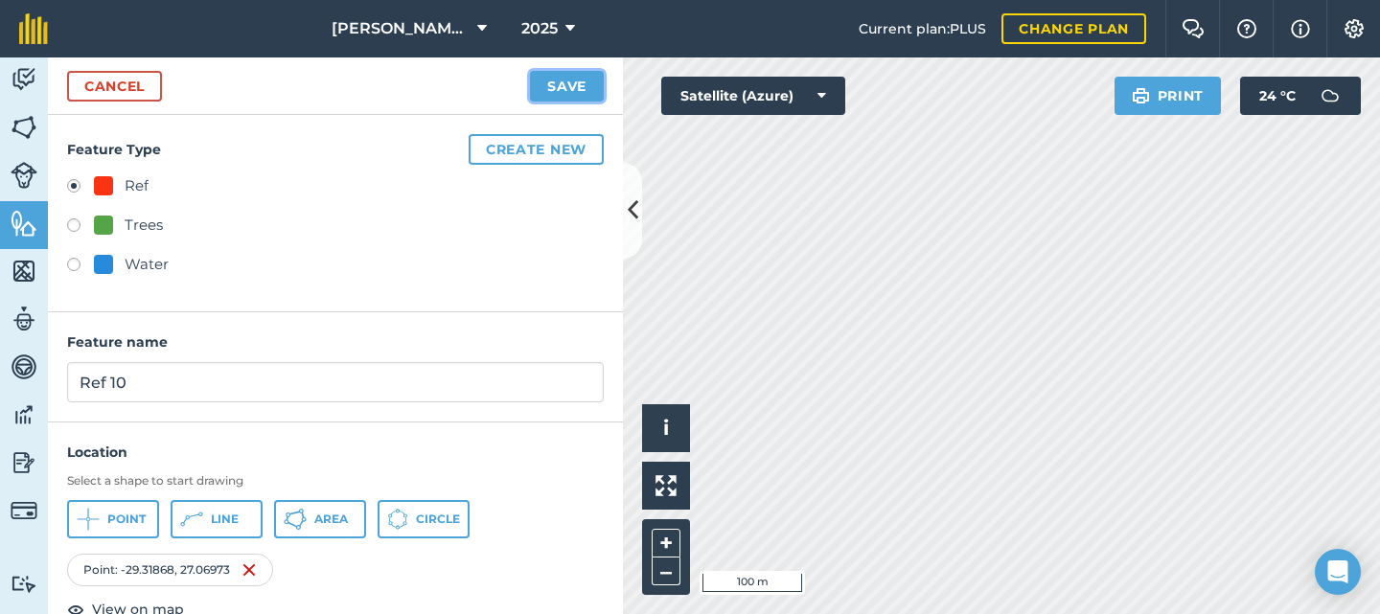
click at [565, 85] on button "Save" at bounding box center [567, 86] width 74 height 31
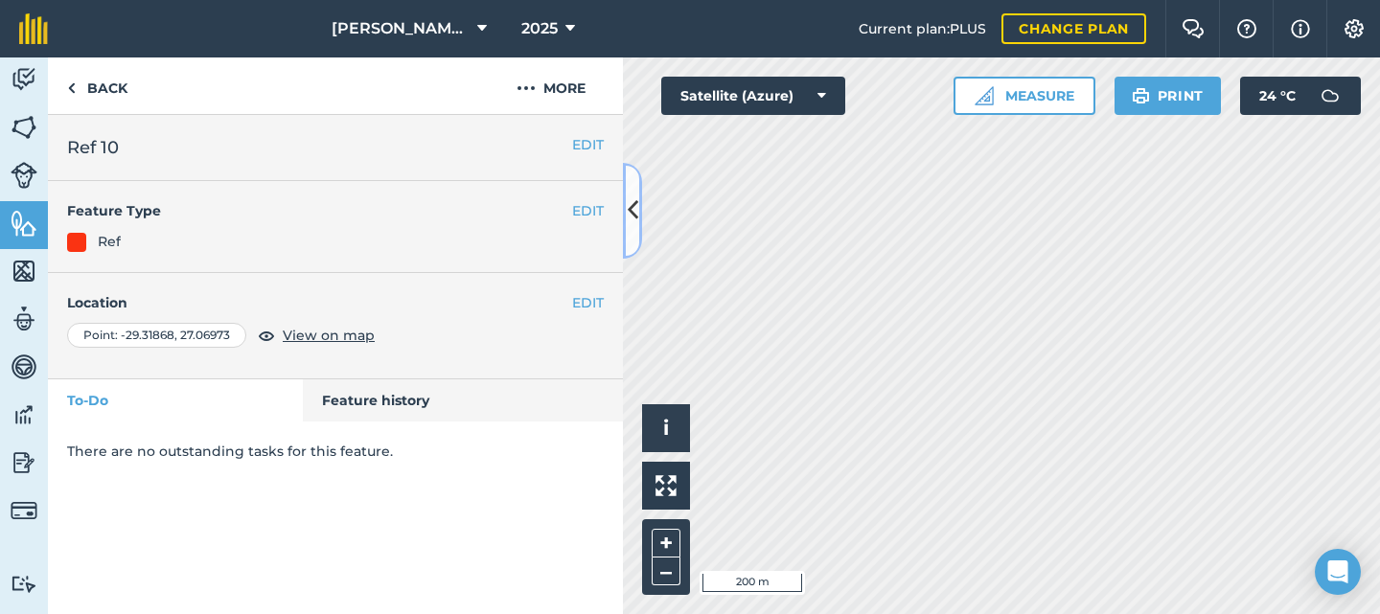
click at [639, 217] on button at bounding box center [632, 211] width 19 height 96
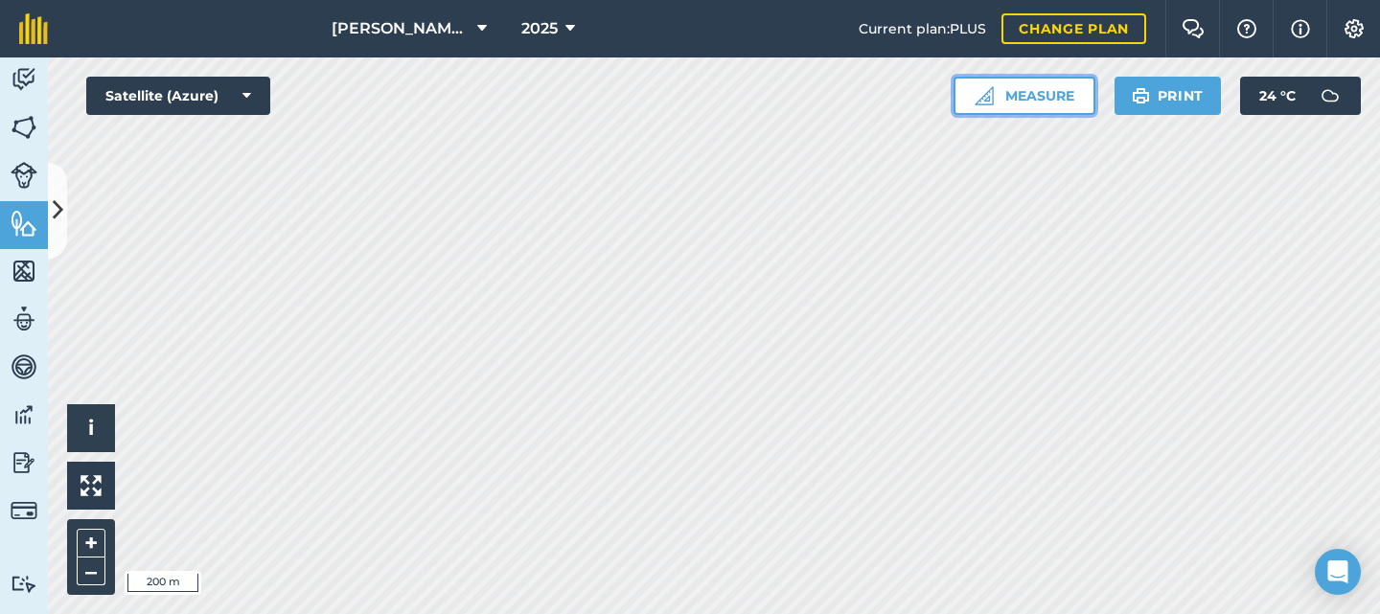
click at [1004, 92] on button "Measure" at bounding box center [1025, 96] width 142 height 38
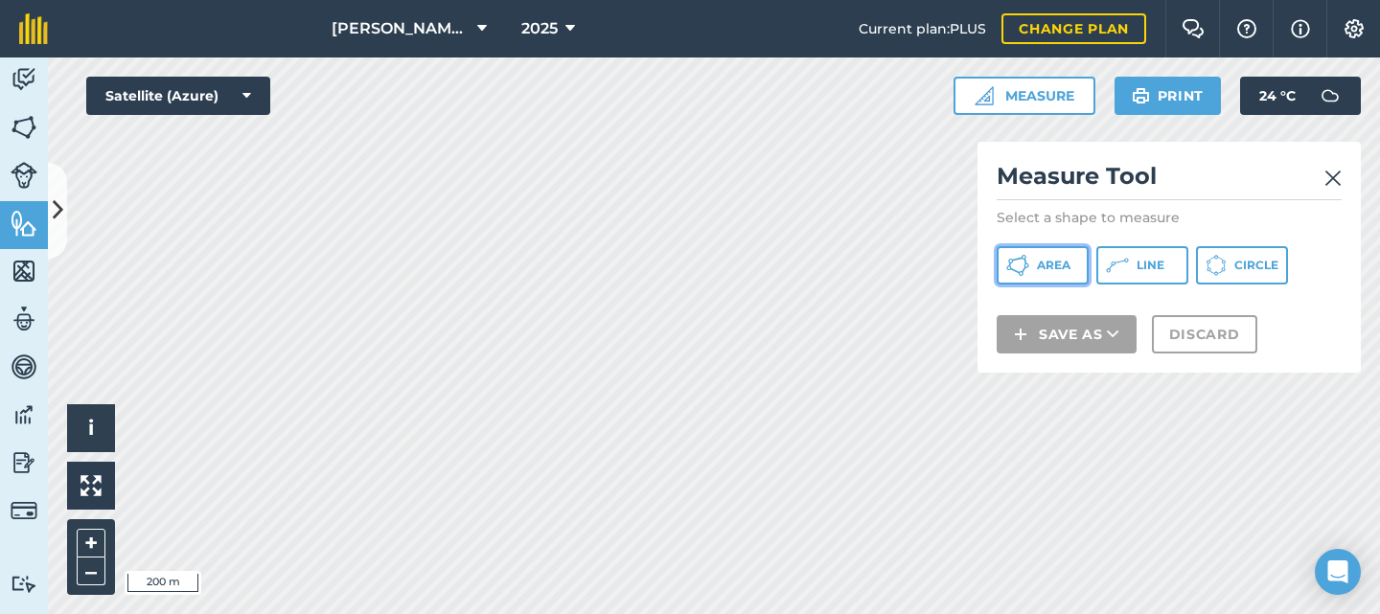
click at [1049, 262] on span "Area" at bounding box center [1054, 265] width 34 height 15
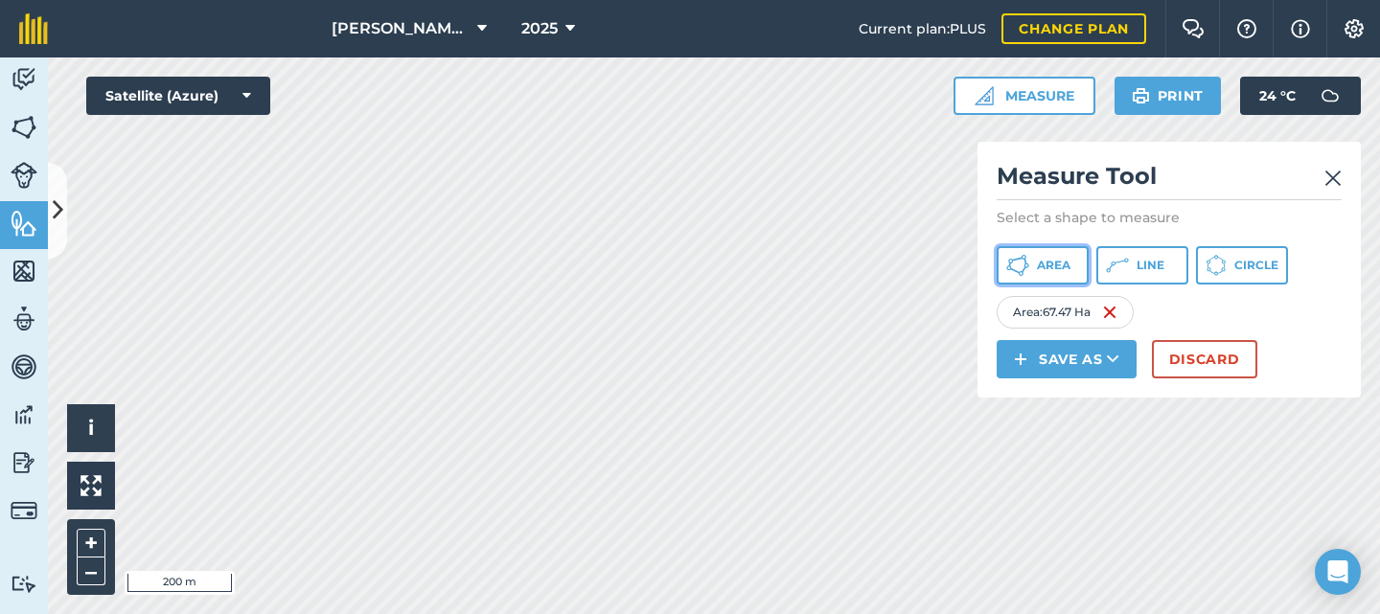
click at [1061, 266] on span "Area" at bounding box center [1054, 265] width 34 height 15
click at [1035, 263] on button "Area" at bounding box center [1043, 265] width 92 height 38
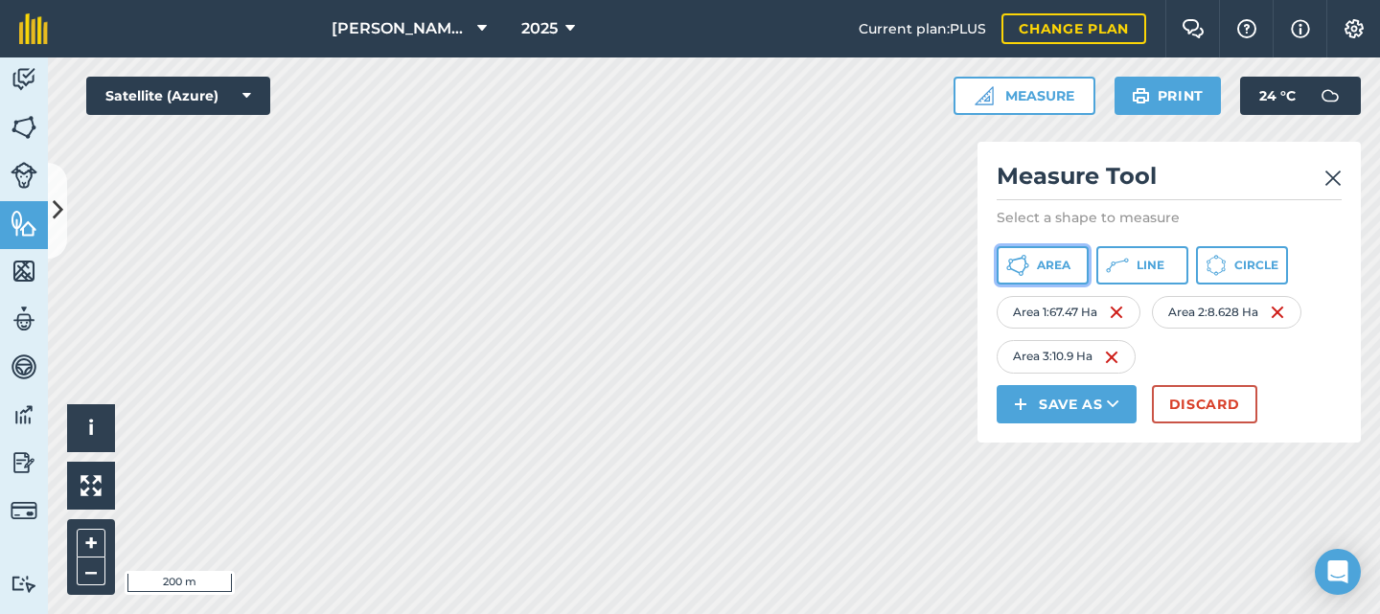
click at [1046, 261] on span "Area" at bounding box center [1054, 265] width 34 height 15
click at [1035, 271] on button "Area" at bounding box center [1043, 265] width 92 height 38
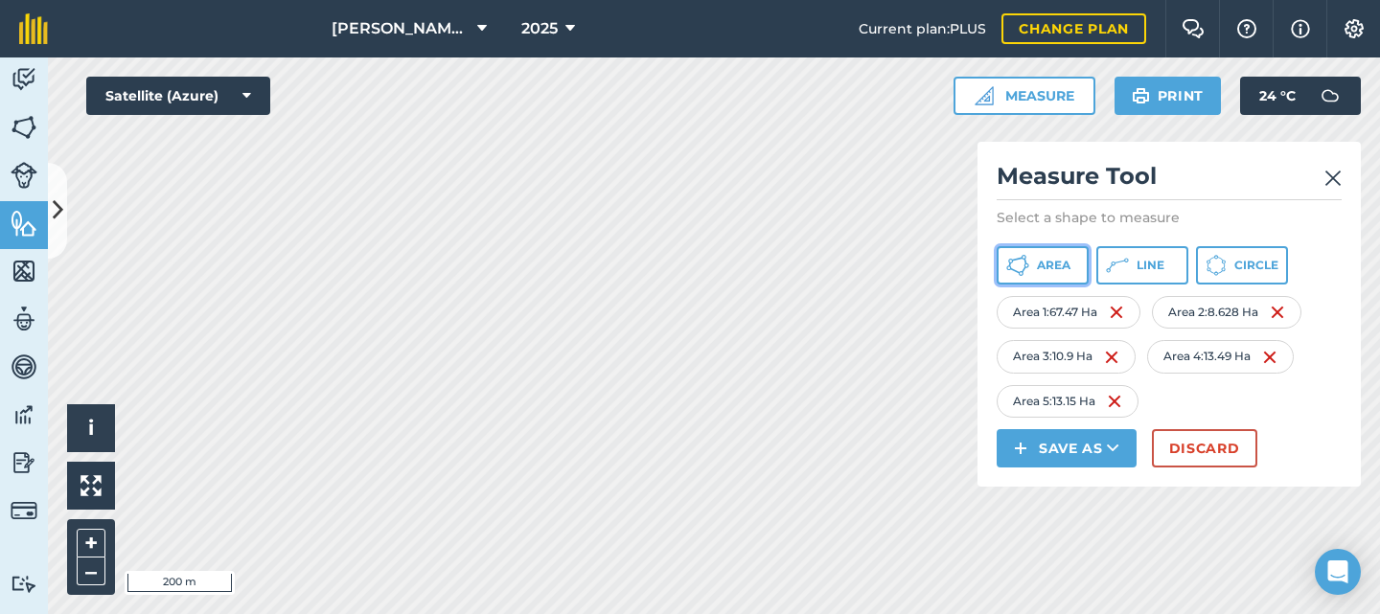
click at [1058, 262] on span "Area" at bounding box center [1054, 265] width 34 height 15
click at [1066, 260] on span "Area" at bounding box center [1054, 265] width 34 height 15
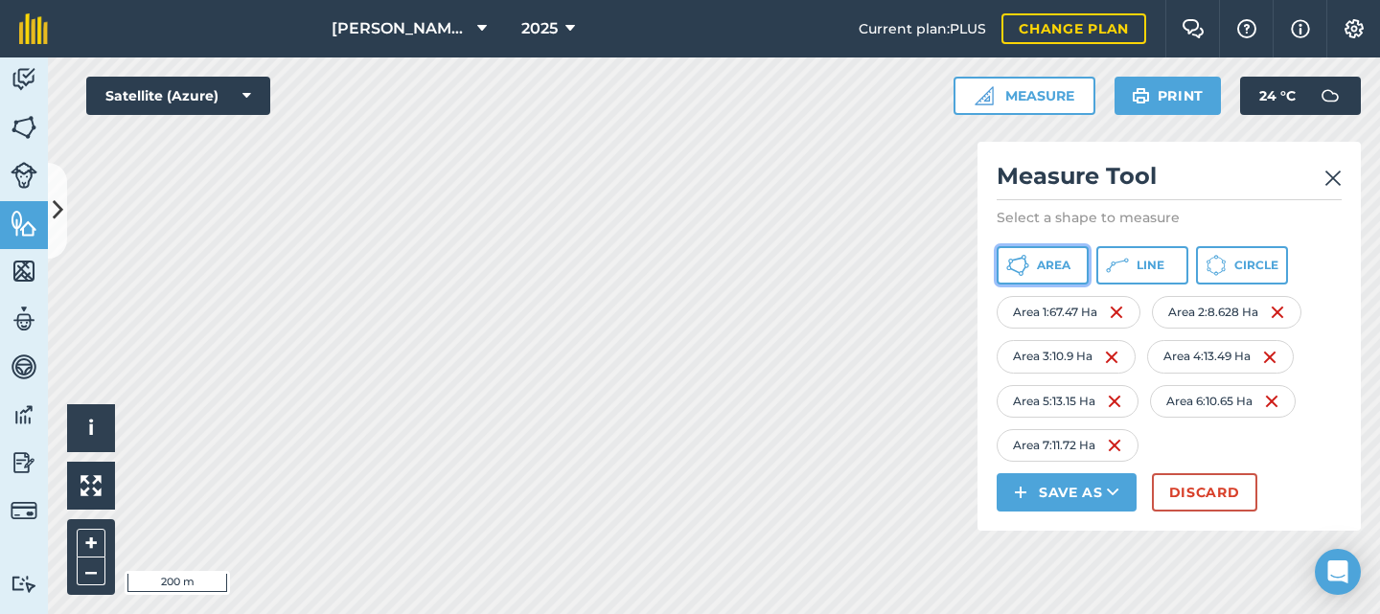
click at [1054, 264] on span "Area" at bounding box center [1054, 265] width 34 height 15
click at [1062, 257] on button "Area" at bounding box center [1043, 265] width 92 height 38
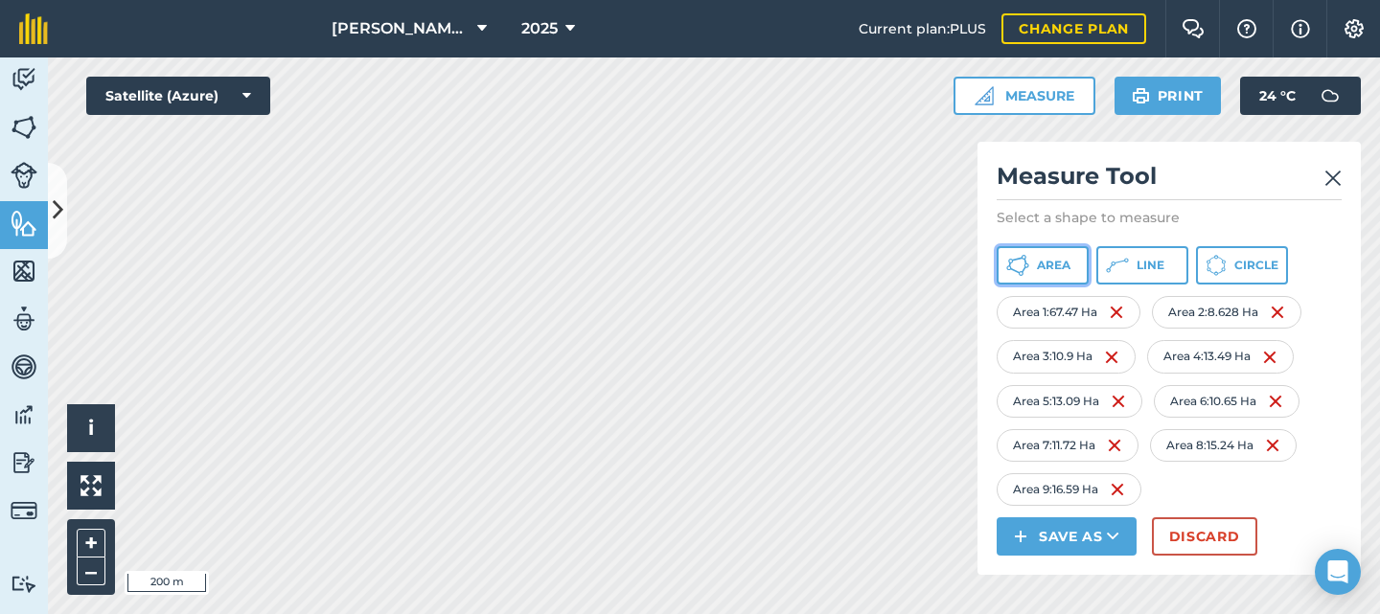
click at [1033, 262] on button "Area" at bounding box center [1043, 265] width 92 height 38
click at [1051, 267] on span "Area" at bounding box center [1054, 265] width 34 height 15
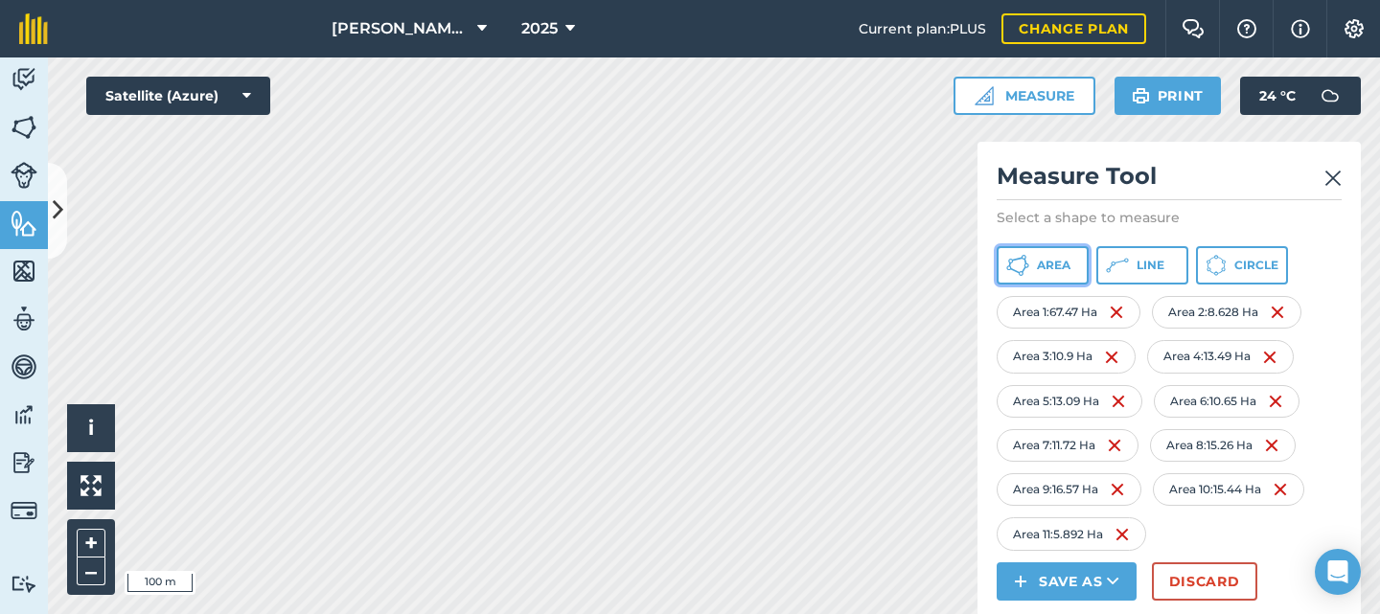
click at [1047, 262] on span "Area" at bounding box center [1054, 265] width 34 height 15
click at [1046, 268] on span "Area" at bounding box center [1054, 265] width 34 height 15
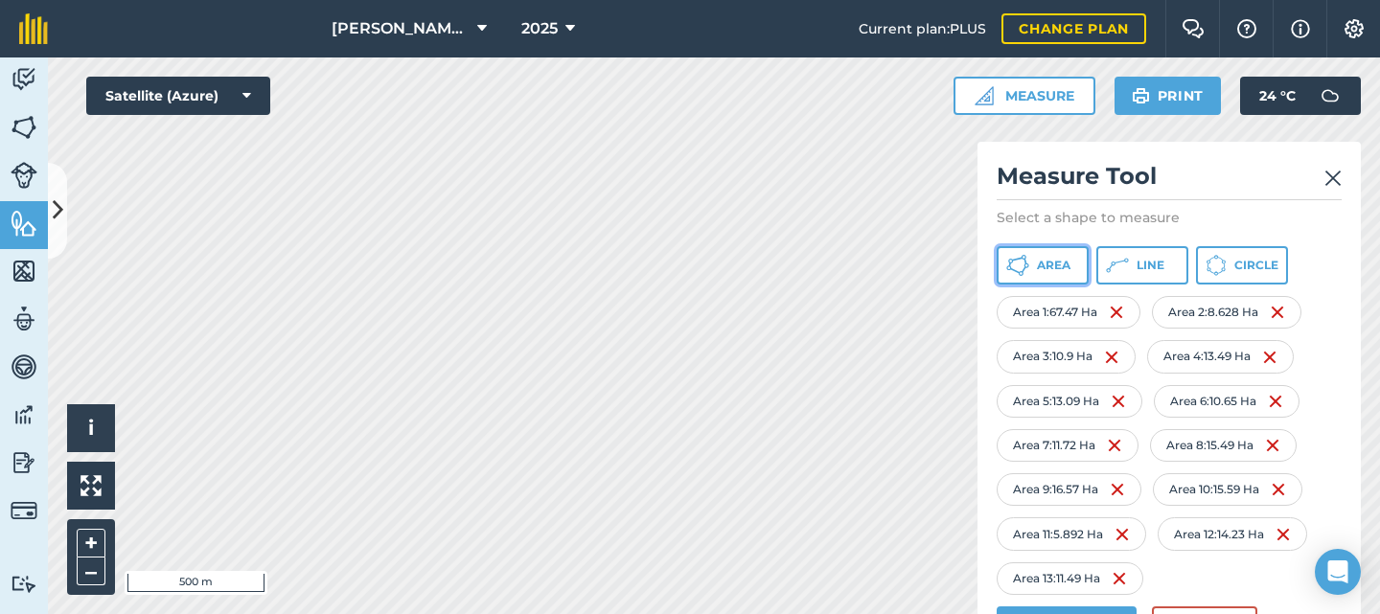
click at [1033, 270] on button "Area" at bounding box center [1043, 265] width 92 height 38
click at [1018, 269] on icon at bounding box center [1017, 265] width 23 height 23
click at [1036, 261] on button "Area" at bounding box center [1043, 265] width 92 height 38
click at [1034, 260] on button "Area" at bounding box center [1043, 265] width 92 height 38
click at [1052, 258] on span "Area" at bounding box center [1054, 265] width 34 height 15
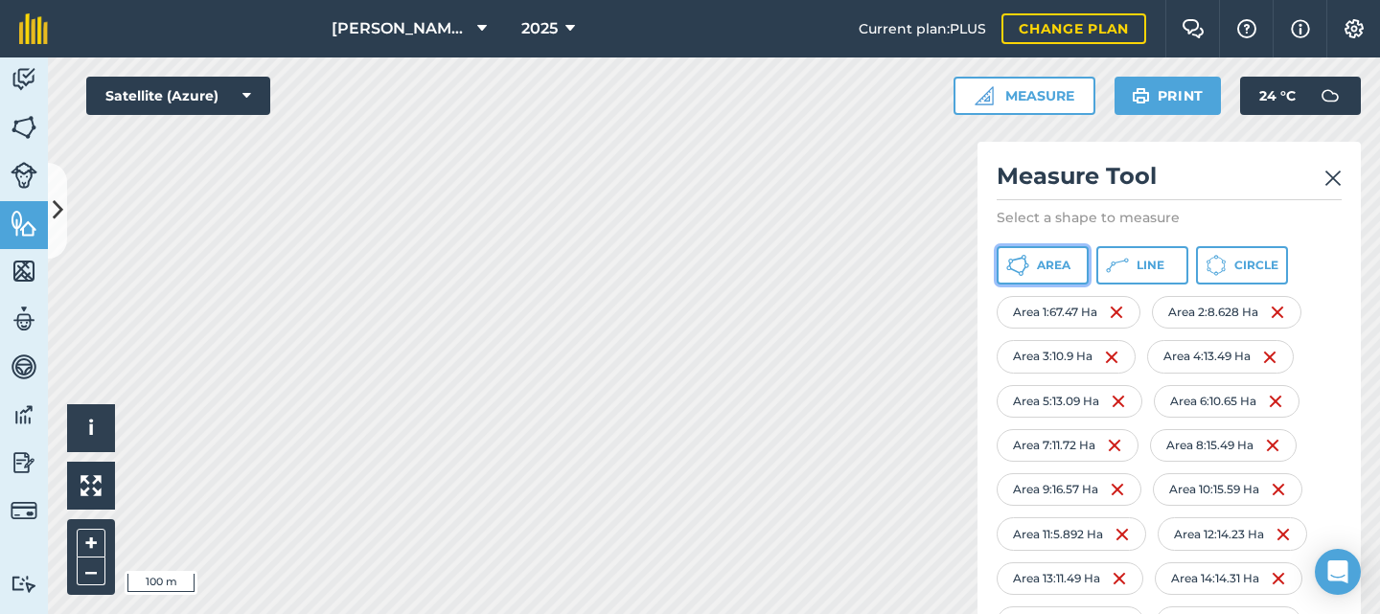
click at [1045, 269] on span "Area" at bounding box center [1054, 265] width 34 height 15
click at [51, 200] on button at bounding box center [57, 211] width 19 height 96
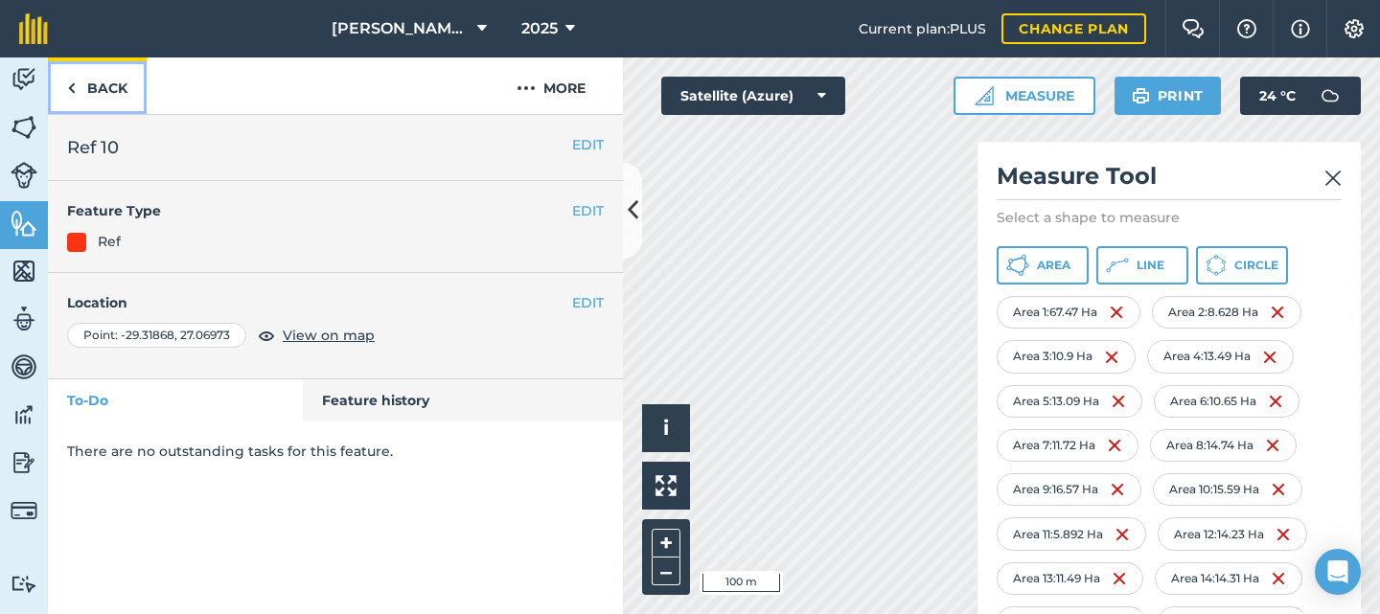
click at [79, 88] on link "Back" at bounding box center [97, 85] width 99 height 57
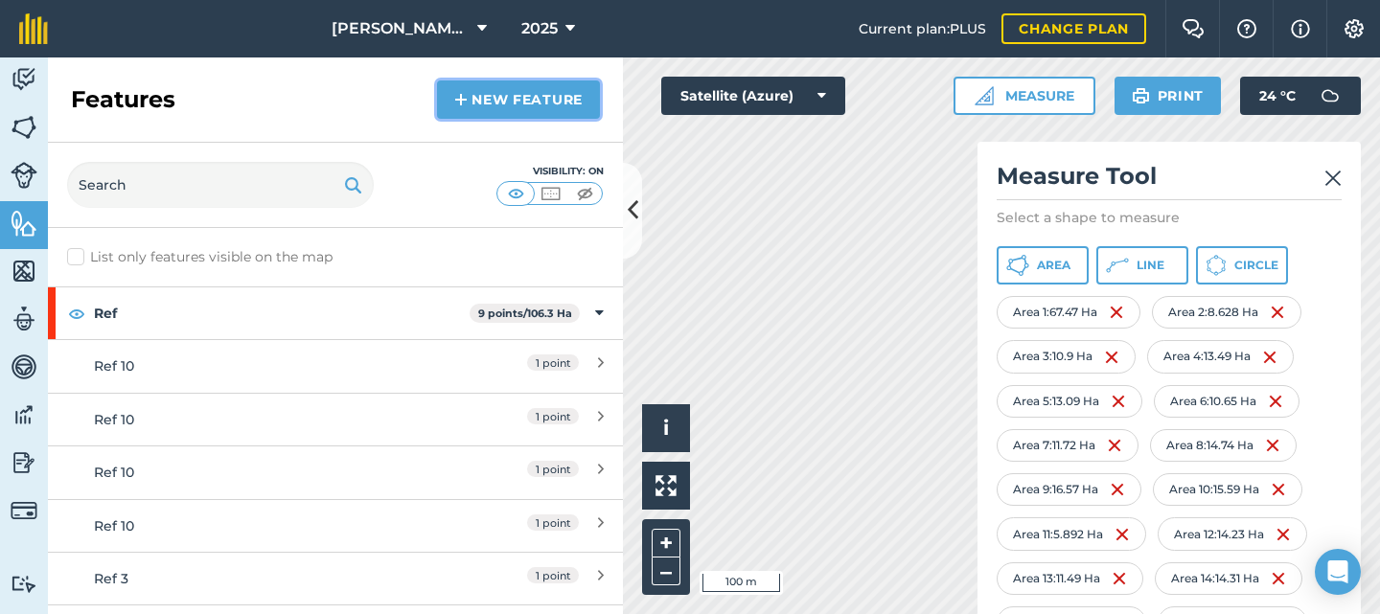
click at [494, 98] on link "New feature" at bounding box center [518, 99] width 163 height 38
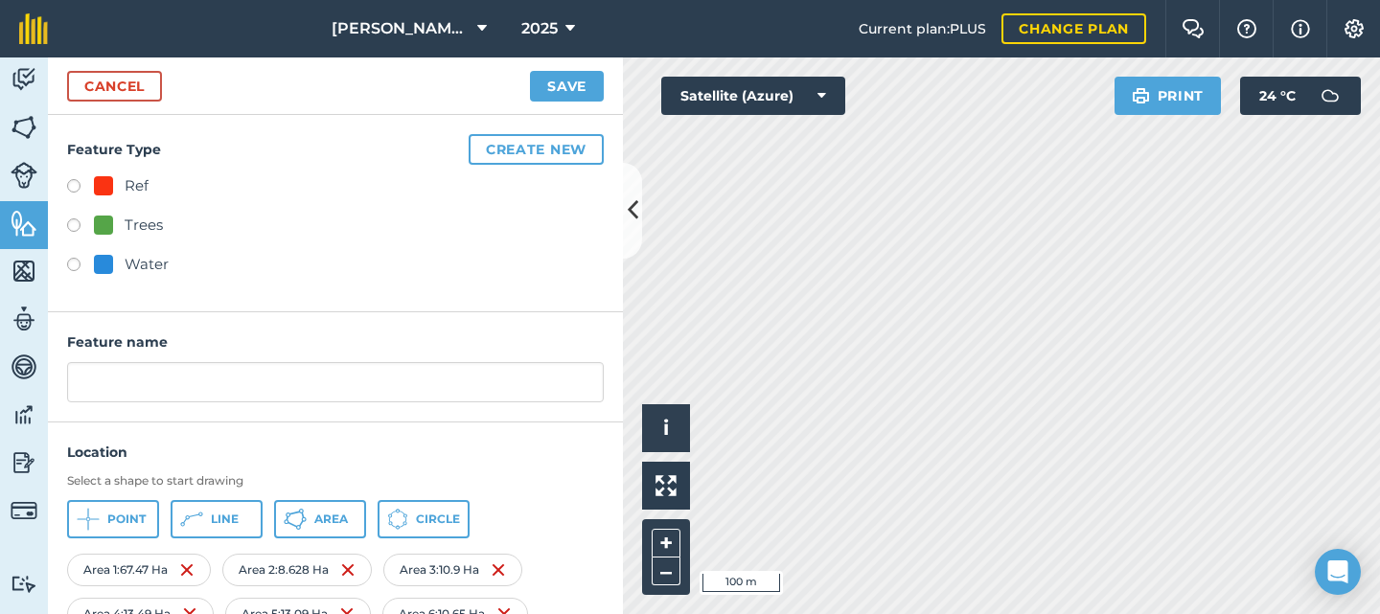
click at [73, 183] on label at bounding box center [80, 188] width 27 height 19
radio input "true"
type input "Ref 10"
click at [106, 520] on button "Point" at bounding box center [113, 519] width 92 height 38
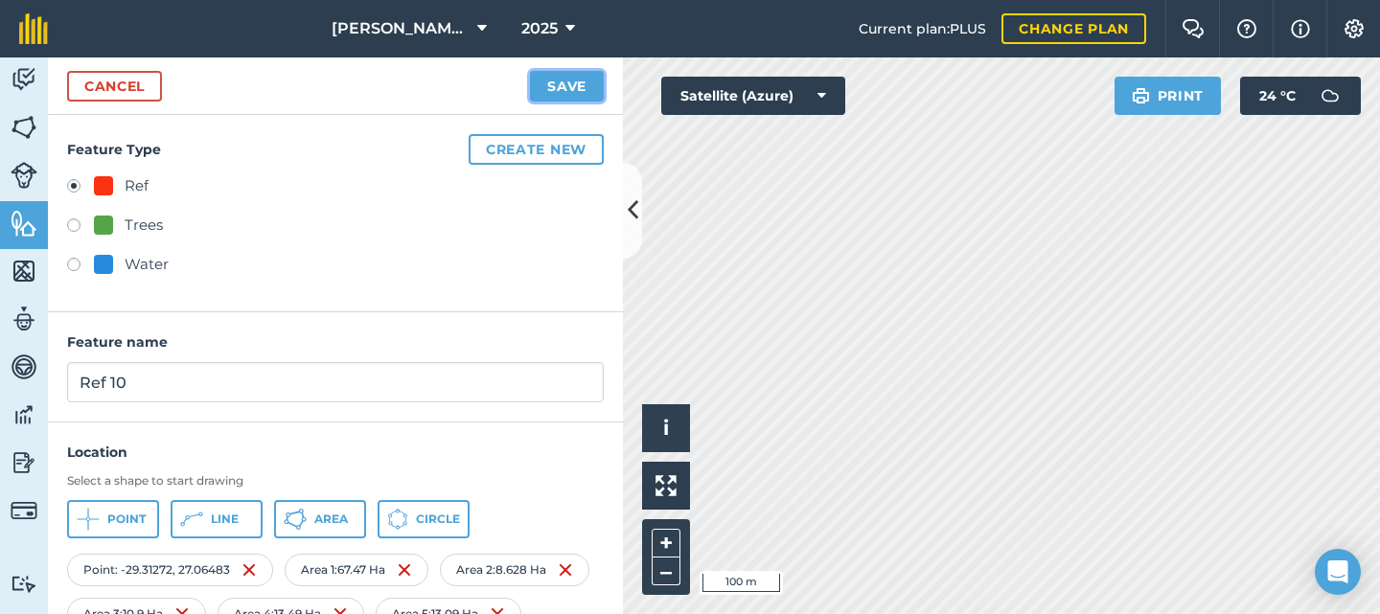
click at [565, 87] on button "Save" at bounding box center [567, 86] width 74 height 31
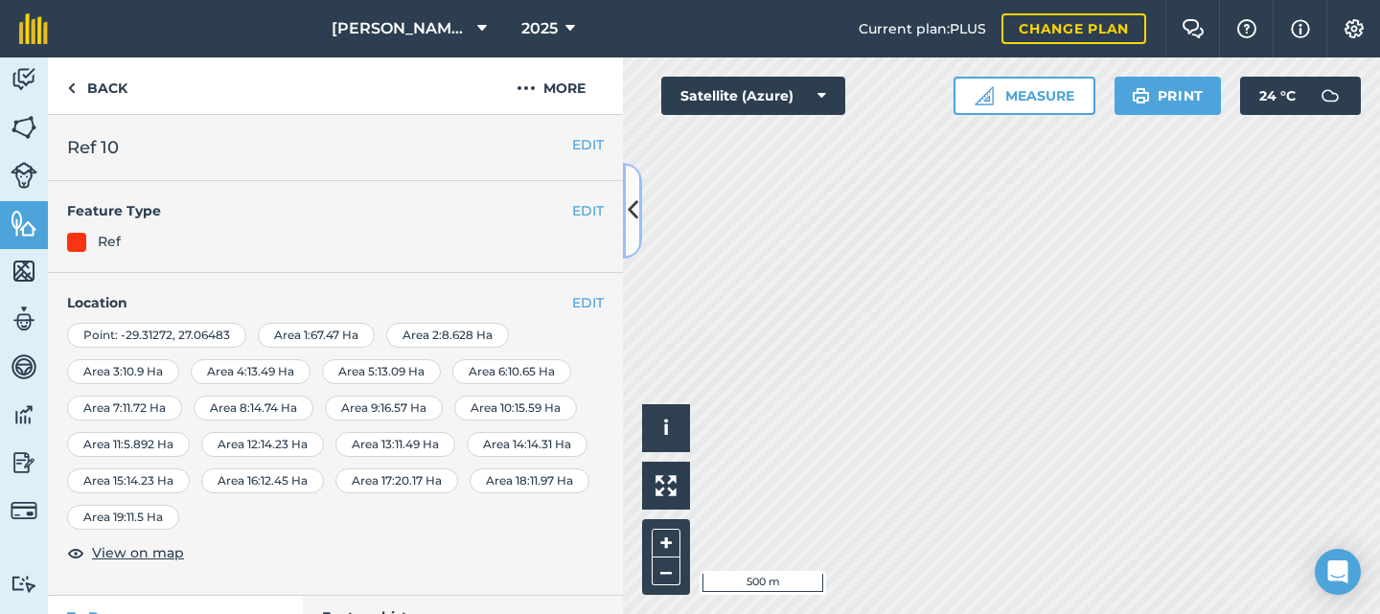
click at [632, 213] on icon at bounding box center [633, 211] width 11 height 34
